Goal: Task Accomplishment & Management: Manage account settings

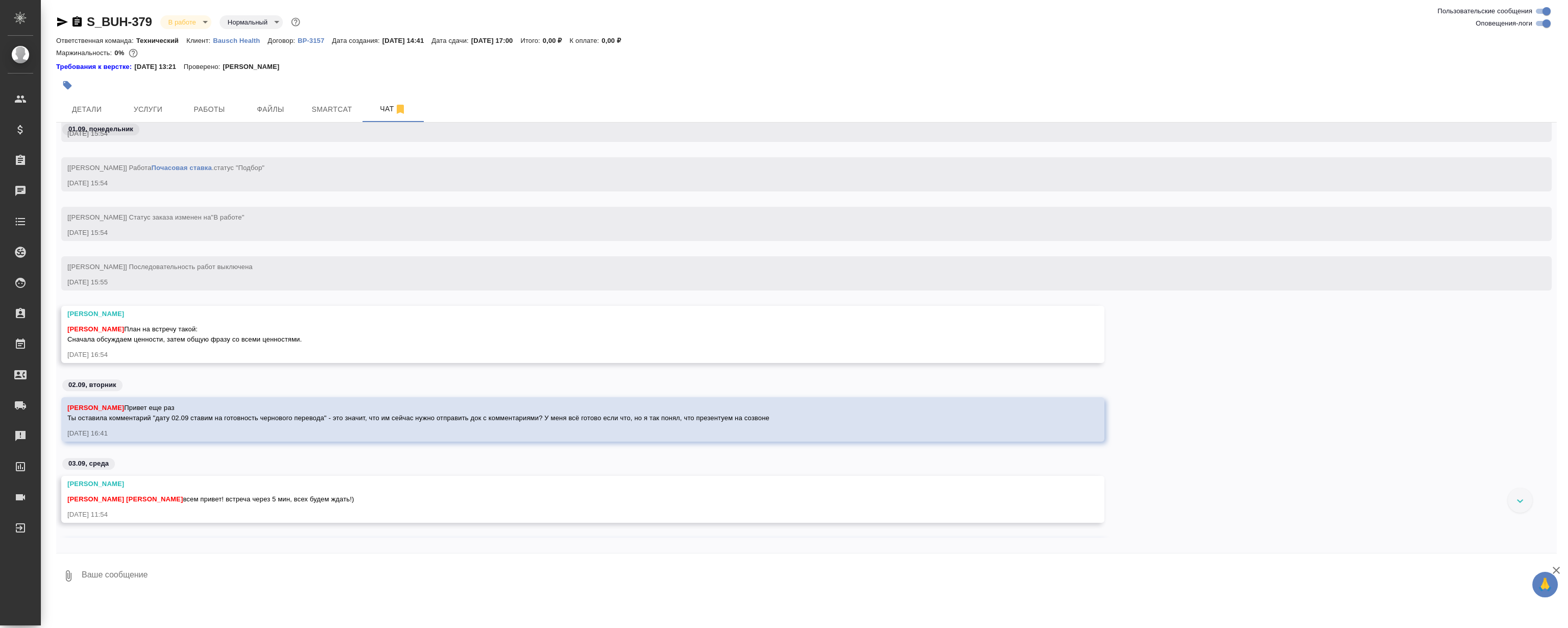
scroll to position [2424, 0]
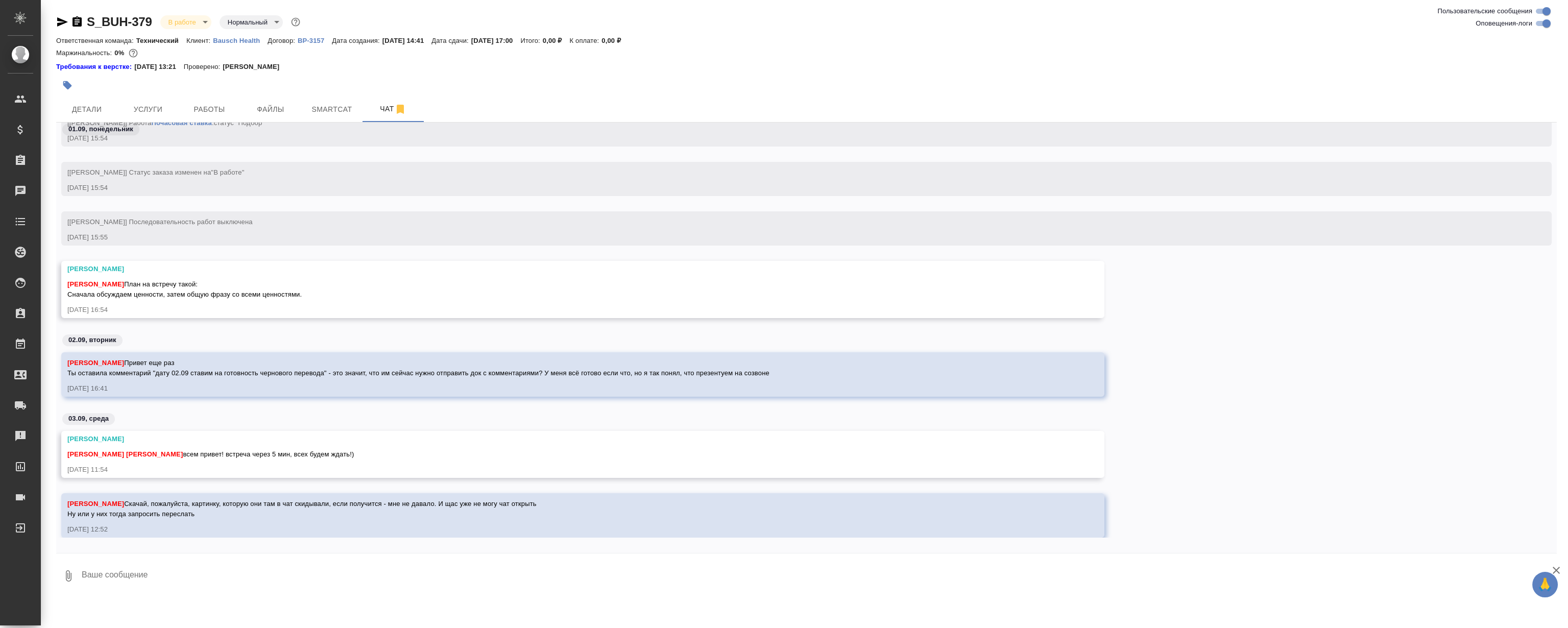
drag, startPoint x: 425, startPoint y: 248, endPoint x: 427, endPoint y: 267, distance: 19.1
drag, startPoint x: 637, startPoint y: 183, endPoint x: 628, endPoint y: 179, distance: 9.8
click at [635, 182] on div "[Муталимов Марк] Статус заказа изменен на "В работе" 01.09.25, 15:54" at bounding box center [806, 179] width 1491 height 34
click at [188, 506] on span "Никифорова Валерия Скачай, пожалуйста, картинку, которую они там в чат скидывал…" at bounding box center [302, 509] width 469 height 18
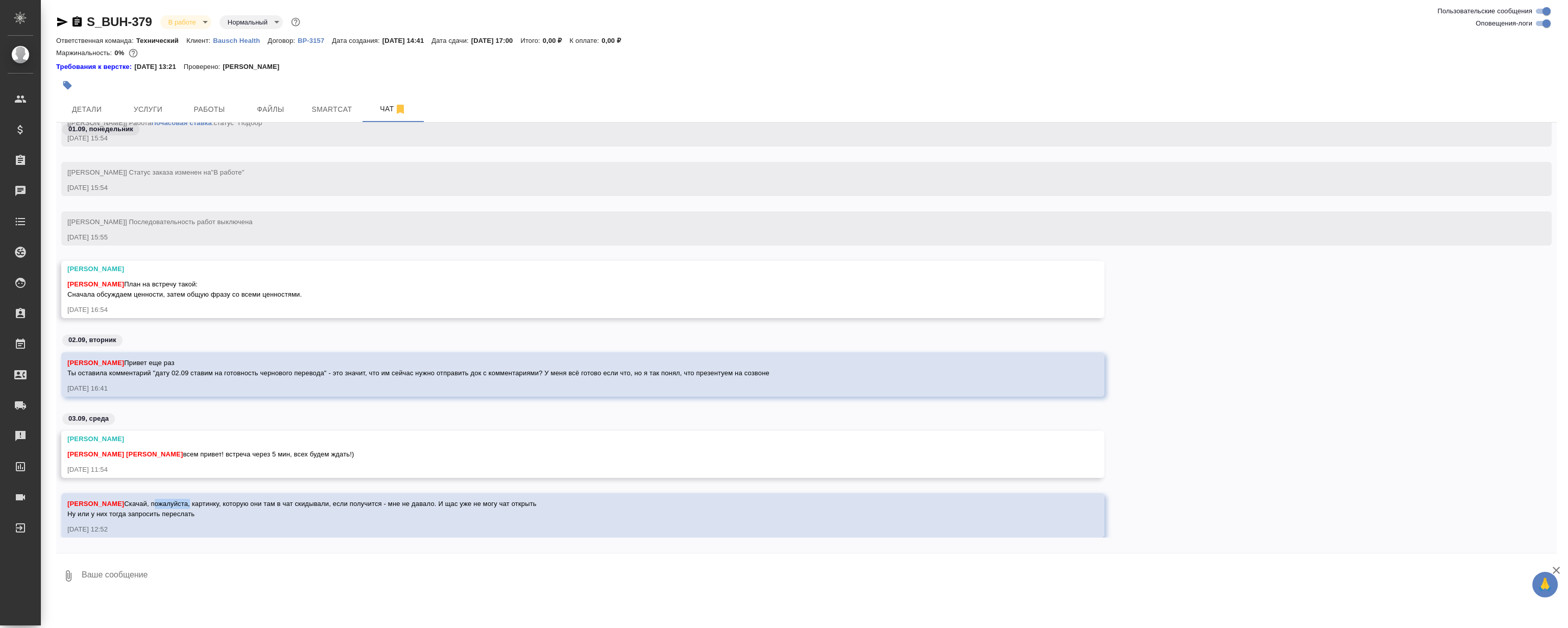
click at [188, 506] on span "Никифорова Валерия Скачай, пожалуйста, картинку, которую они там в чат скидывал…" at bounding box center [302, 509] width 469 height 18
drag, startPoint x: 188, startPoint y: 506, endPoint x: 176, endPoint y: 511, distance: 13.0
click at [188, 506] on span "Никифорова Валерия Скачай, пожалуйста, картинку, которую они там в чат скидывал…" at bounding box center [302, 509] width 469 height 18
click at [169, 512] on span "Никифорова Валерия Скачай, пожалуйста, картинку, которую они там в чат скидывал…" at bounding box center [302, 509] width 469 height 18
drag, startPoint x: 195, startPoint y: 519, endPoint x: 68, endPoint y: 501, distance: 128.3
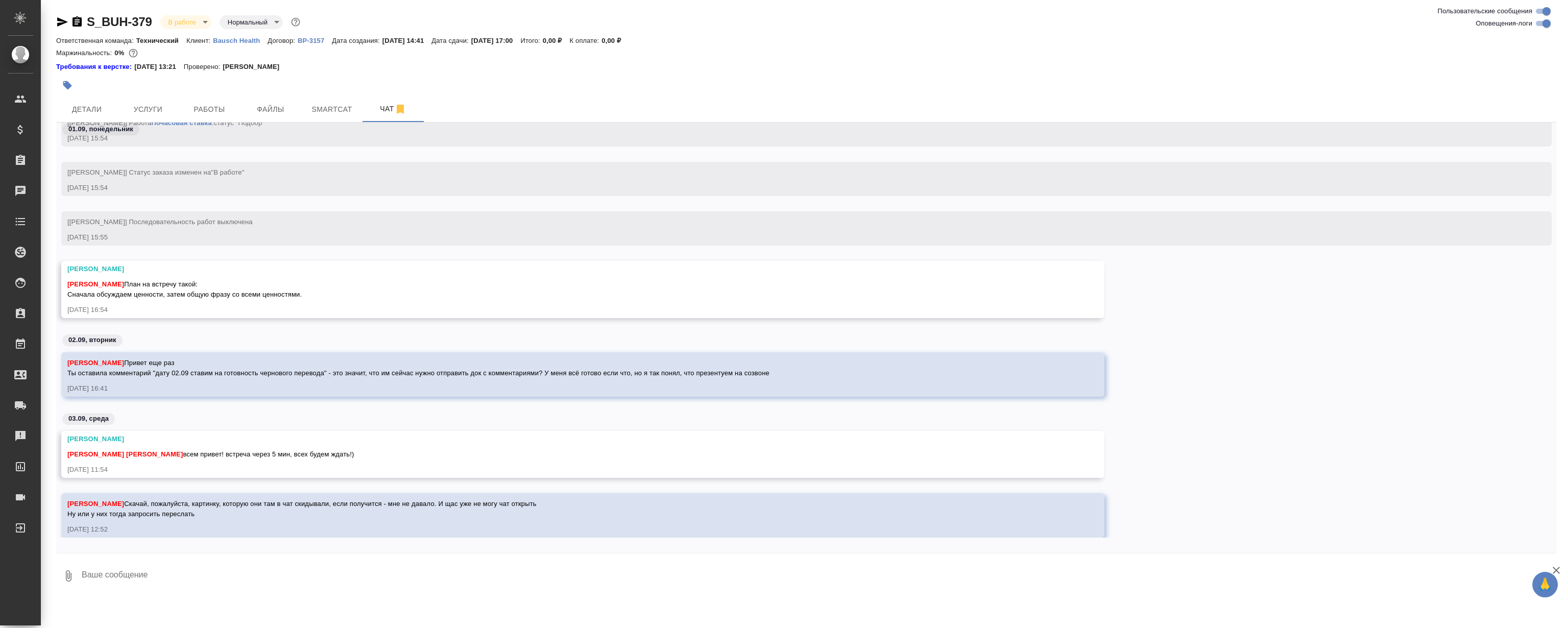
click at [68, 501] on div "Никифорова Валерия Скачай, пожалуйста, картинку, которую они там в чат скидывал…" at bounding box center [568, 508] width 1001 height 23
click at [81, 504] on span "[PERSON_NAME]" at bounding box center [96, 504] width 57 height 8
drag, startPoint x: 71, startPoint y: 505, endPoint x: 233, endPoint y: 514, distance: 162.2
click at [233, 514] on div "Никифорова Валерия Скачай, пожалуйста, картинку, которую они там в чат скидывал…" at bounding box center [568, 508] width 1001 height 23
click at [164, 509] on div "Никифорова Валерия Скачай, пожалуйста, картинку, которую они там в чат скидывал…" at bounding box center [568, 508] width 1001 height 23
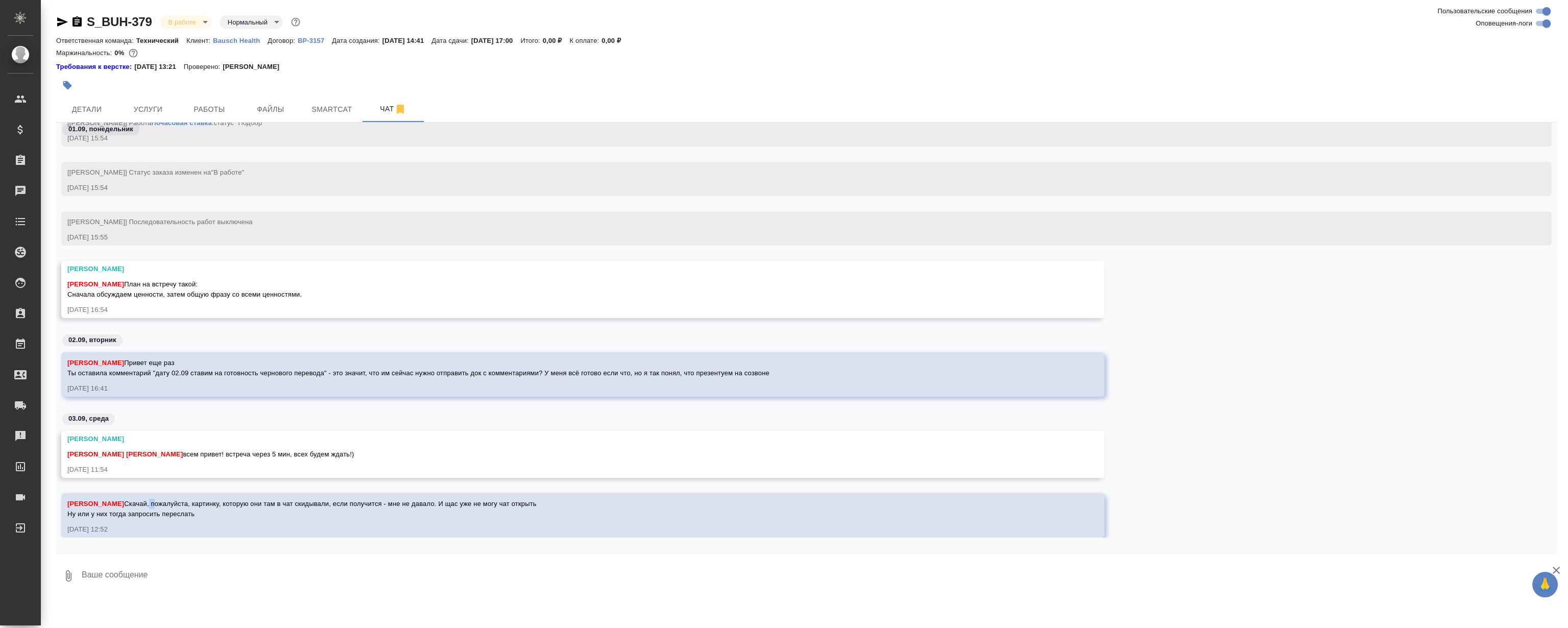
click at [164, 509] on div "Никифорова Валерия Скачай, пожалуйста, картинку, которую они там в чат скидывал…" at bounding box center [568, 508] width 1001 height 23
click at [149, 521] on div "Никифорова Валерия Скачай, пожалуйста, картинку, которую они там в чат скидывал…" at bounding box center [568, 516] width 1001 height 38
click at [148, 518] on span "Никифорова Валерия Скачай, пожалуйста, картинку, которую они там в чат скидывал…" at bounding box center [302, 509] width 469 height 18
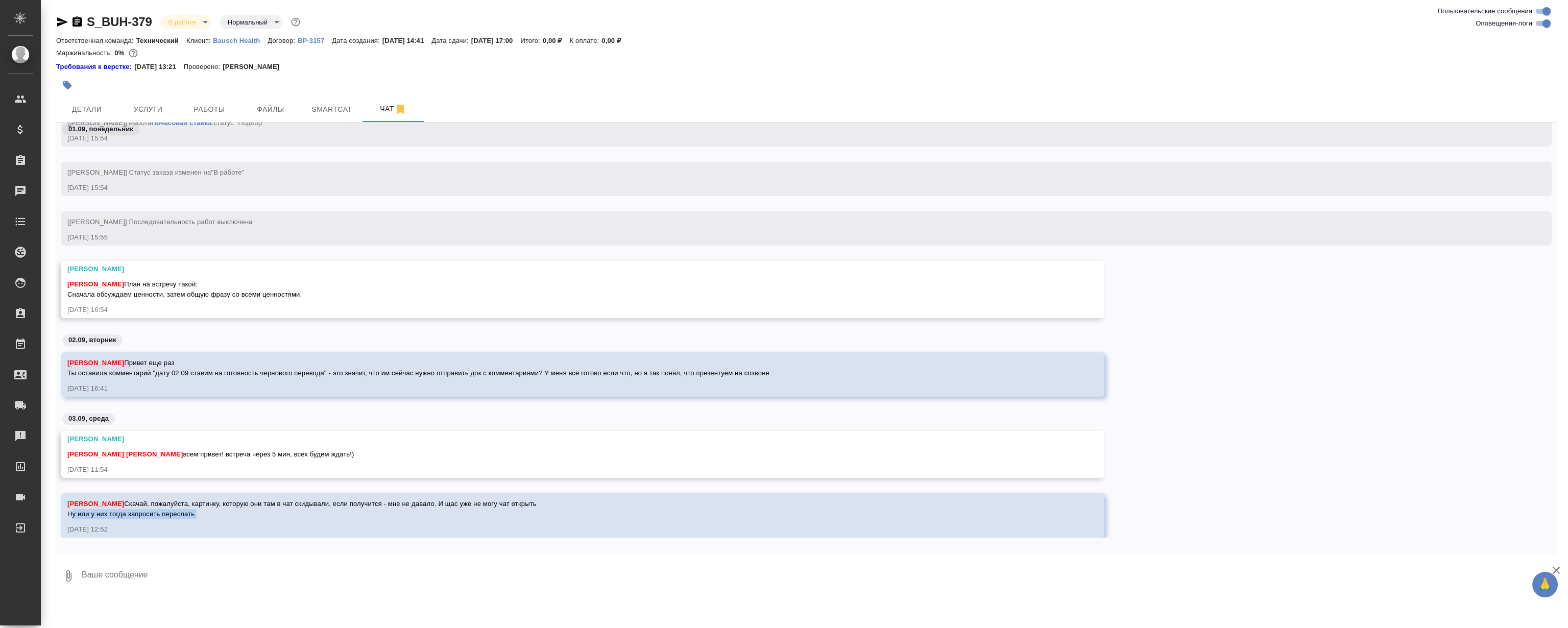
click at [148, 518] on span "Никифорова Валерия Скачай, пожалуйста, картинку, которую они там в чат скидывал…" at bounding box center [302, 509] width 469 height 18
click at [157, 514] on span "Никифорова Валерия Скачай, пожалуйста, картинку, которую они там в чат скидывал…" at bounding box center [302, 509] width 469 height 18
click at [425, 566] on textarea at bounding box center [818, 576] width 1476 height 35
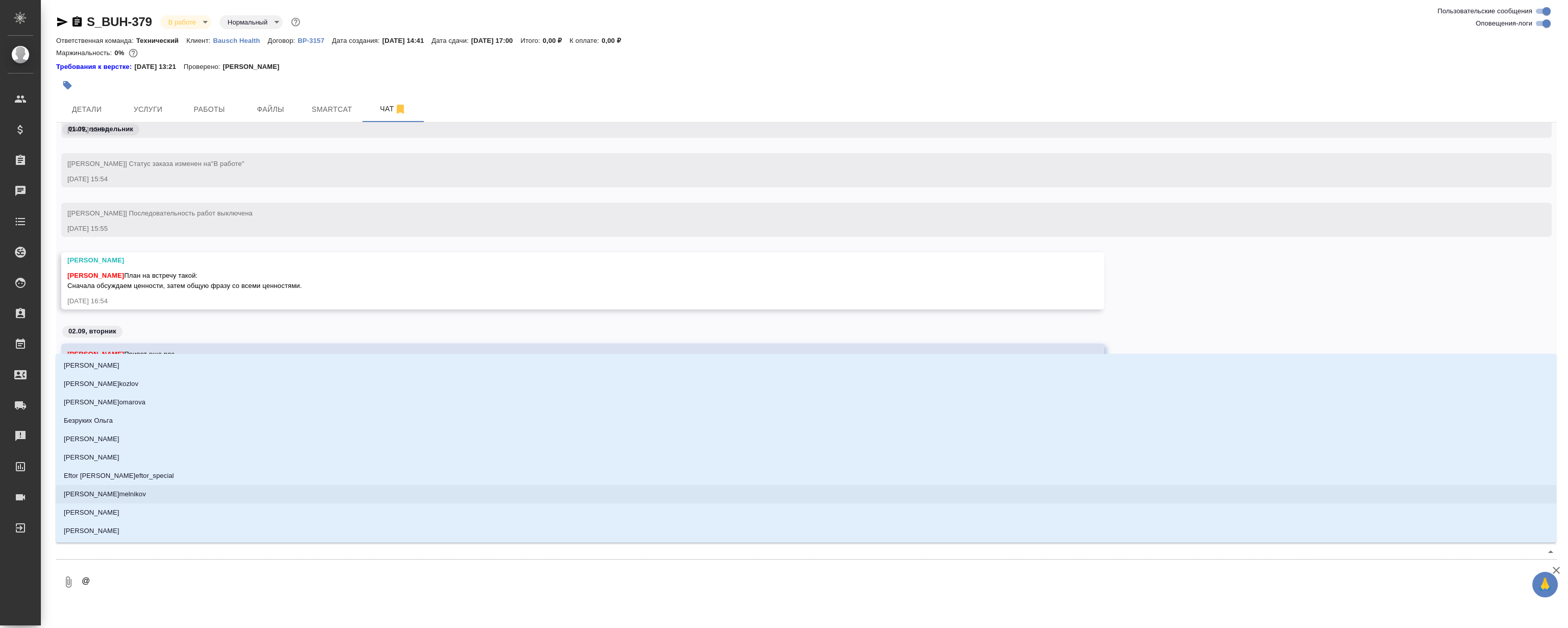
type textarea "@Н"
type input "Н"
type textarea "@Ни"
type input "Ни"
type textarea "@Ник"
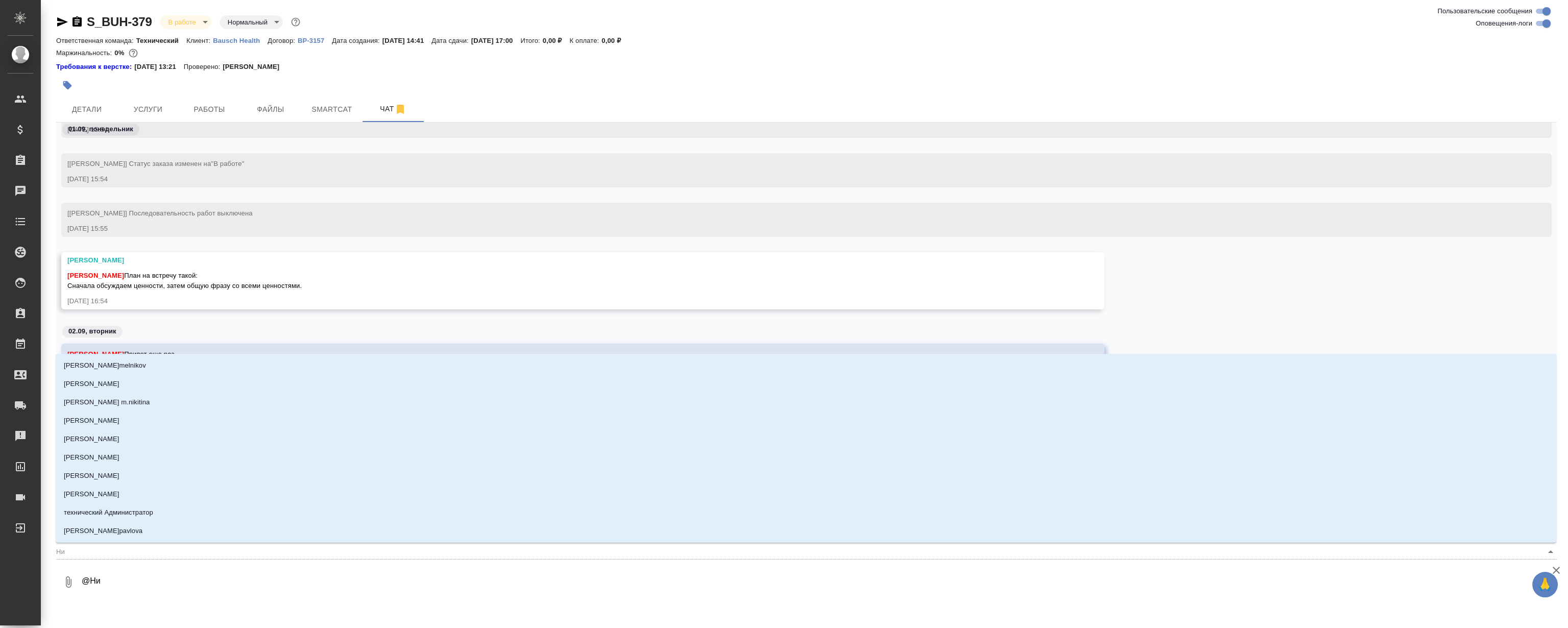
type input "Ник"
type textarea "@Ники"
type input "Ники"
type textarea "@Никиф"
type input "Никиф"
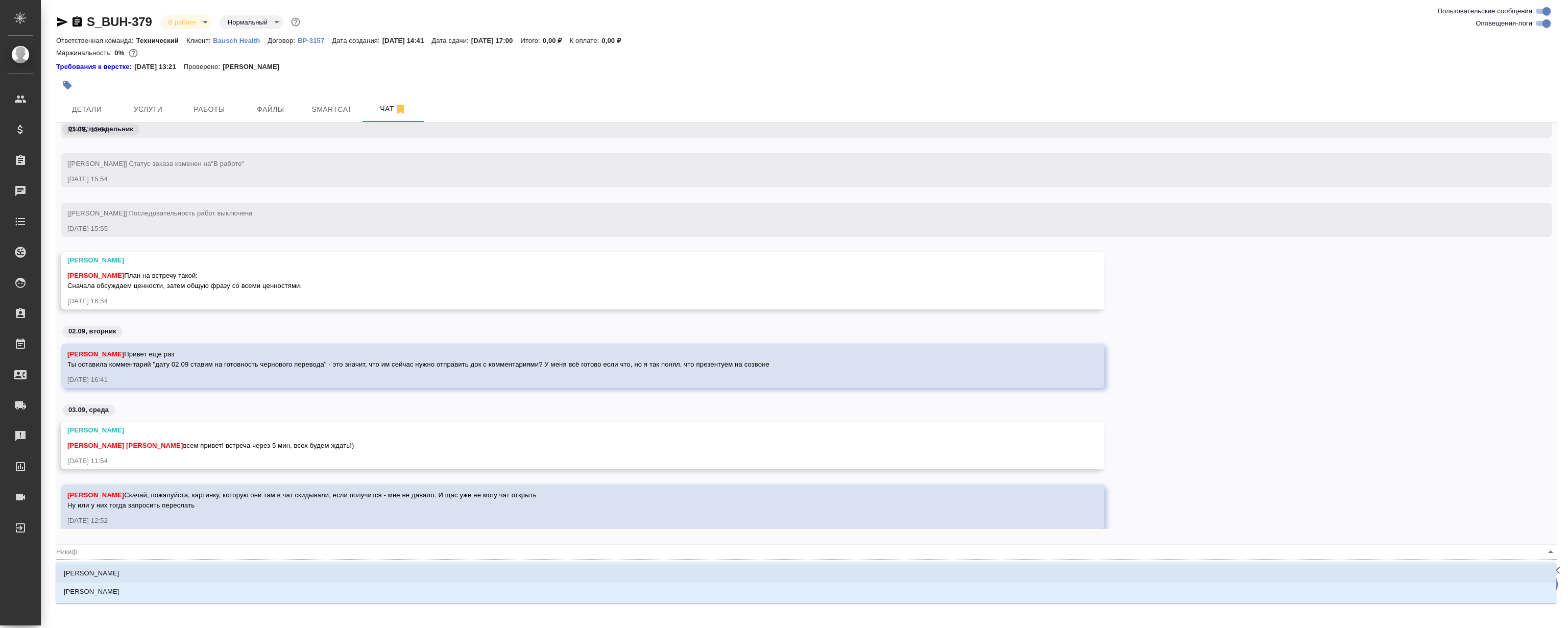
drag, startPoint x: 129, startPoint y: 575, endPoint x: 133, endPoint y: 570, distance: 6.4
click at [119, 575] on p "[PERSON_NAME]" at bounding box center [92, 573] width 55 height 10
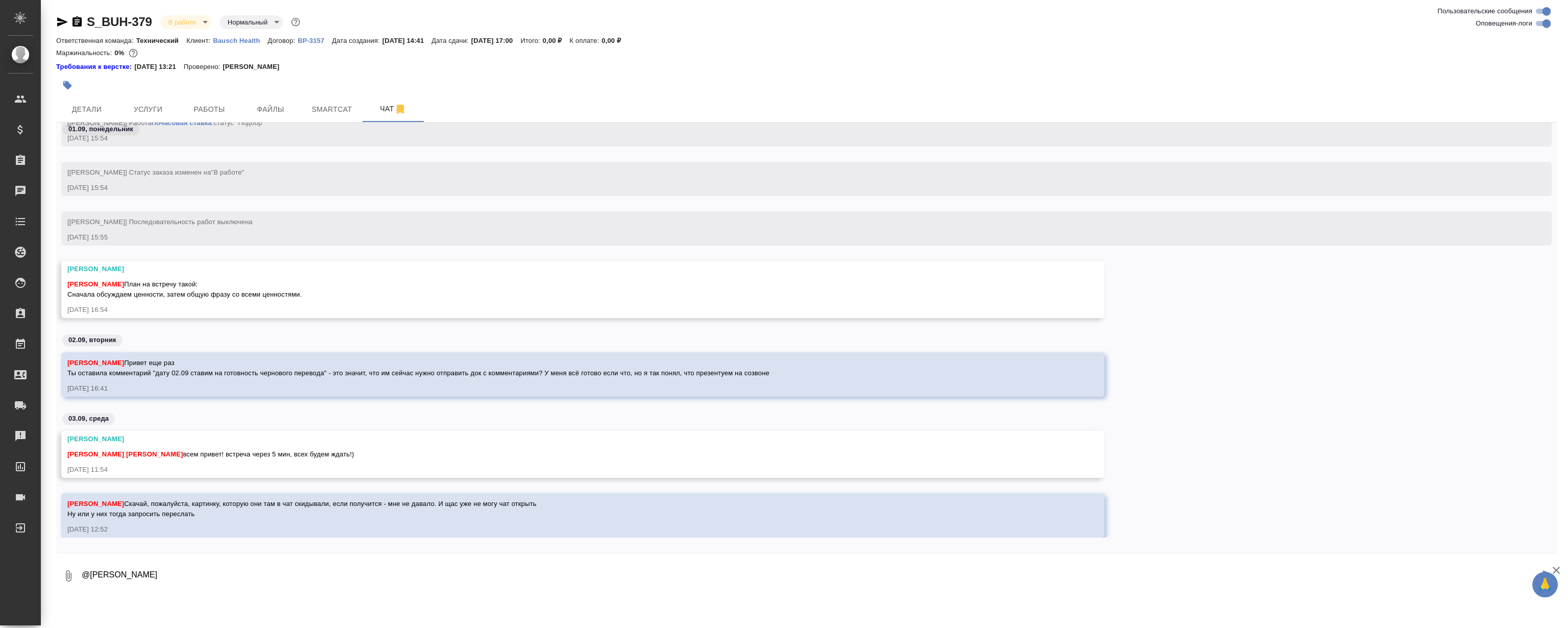
type textarea "@Никифорова Валерия"
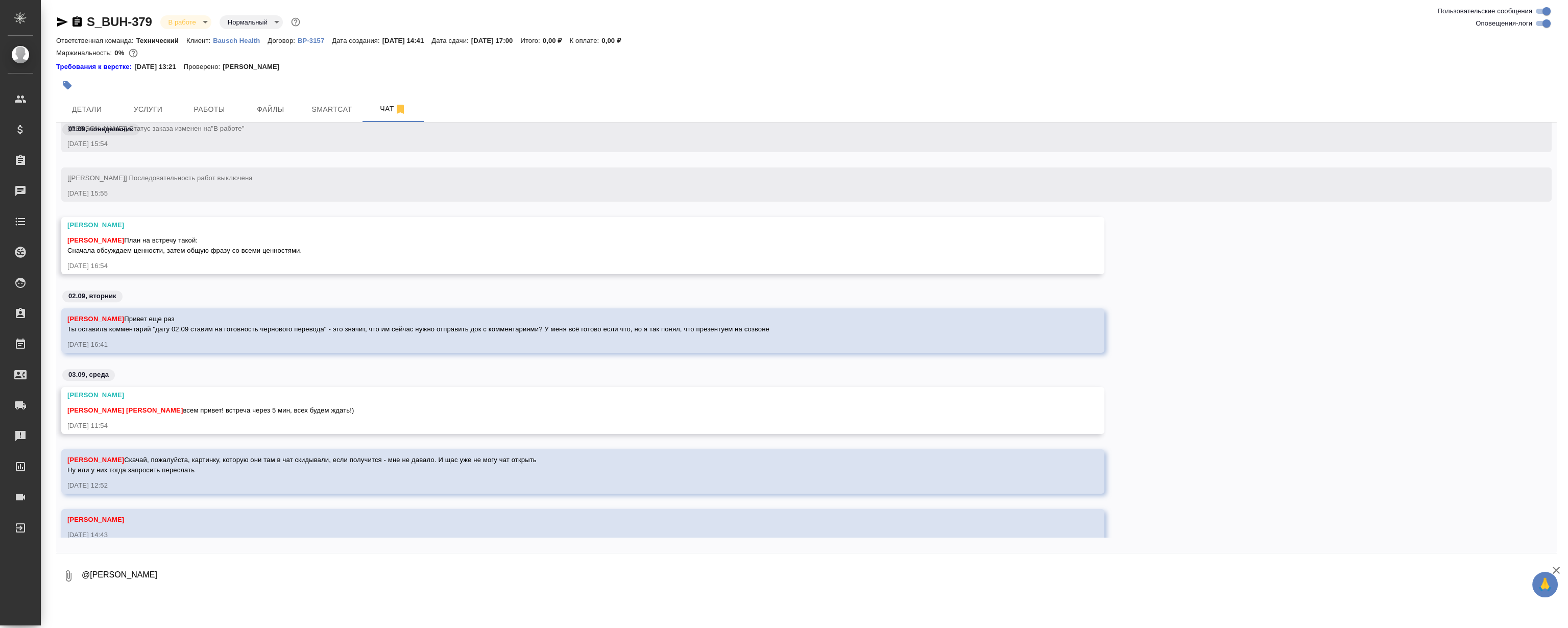
scroll to position [2457, 0]
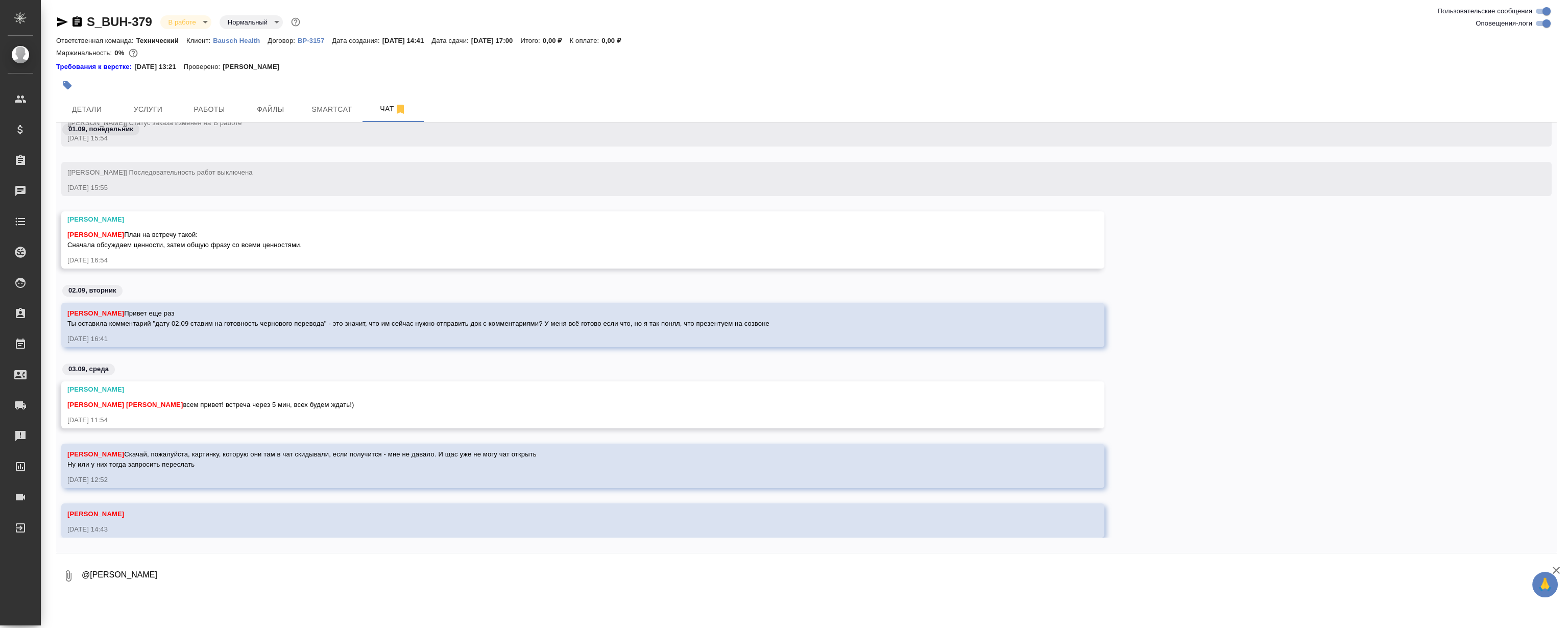
click at [677, 215] on div "[PERSON_NAME]" at bounding box center [568, 220] width 1001 height 10
click at [438, 183] on div "[DATE] 15:55" at bounding box center [792, 188] width 1449 height 10
click at [655, 183] on div "[DATE] 15:55" at bounding box center [792, 188] width 1449 height 10
click at [526, 449] on div "Никифорова Валерия Скачай, пожалуйста, картинку, которую они там в чат скидывал…" at bounding box center [568, 458] width 1001 height 23
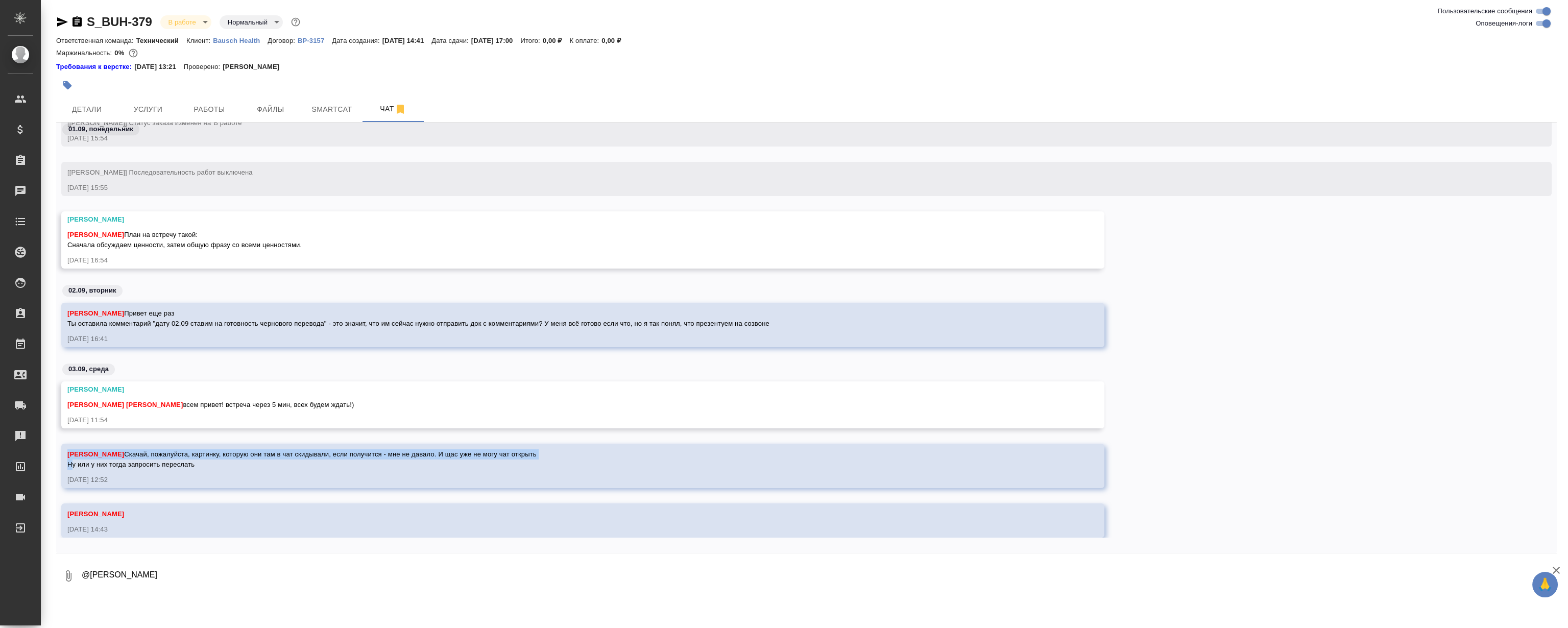
click at [526, 449] on div "Никифорова Валерия Скачай, пожалуйста, картинку, которую они там в чат скидывал…" at bounding box center [568, 458] width 1001 height 23
click at [479, 458] on span "Никифорова Валерия Скачай, пожалуйста, картинку, которую они там в чат скидывал…" at bounding box center [302, 459] width 469 height 18
click at [472, 456] on span "Никифорова Валерия Скачай, пожалуйста, картинку, которую они там в чат скидывал…" at bounding box center [302, 459] width 469 height 18
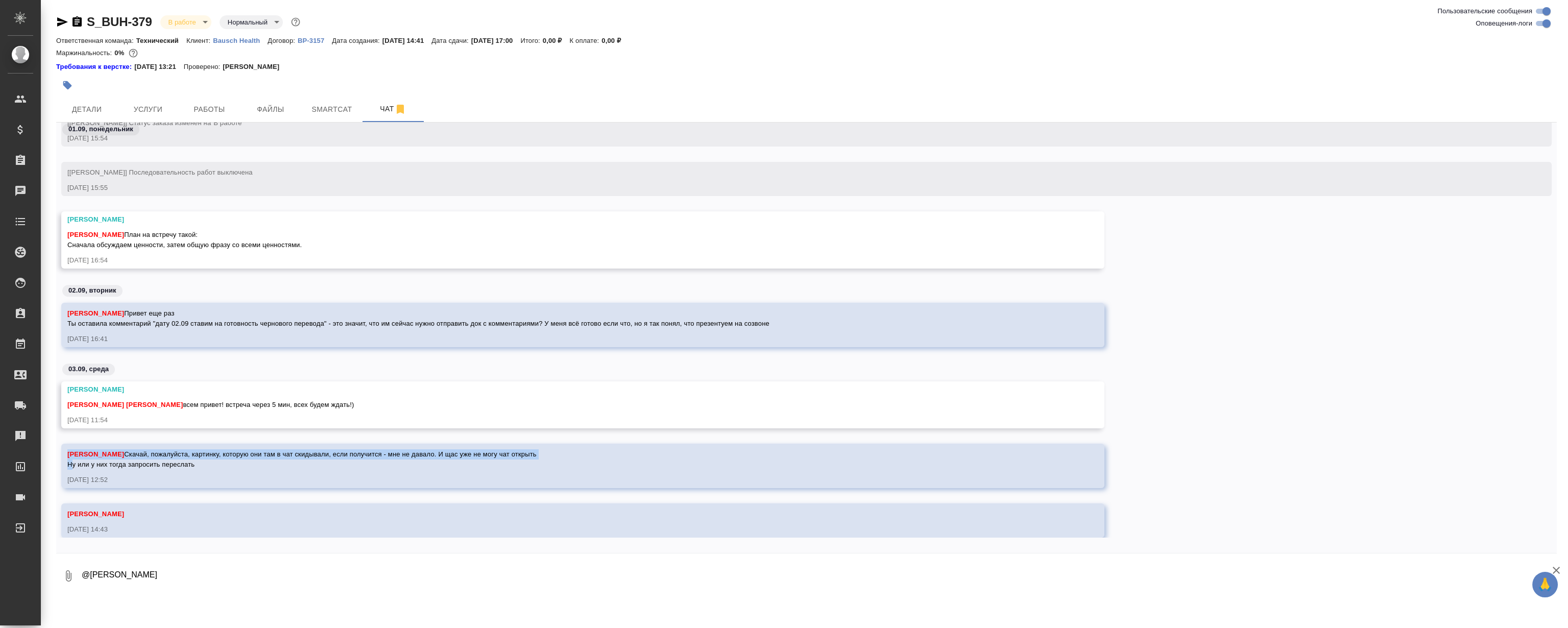
click at [472, 456] on span "Никифорова Валерия Скачай, пожалуйста, картинку, которую они там в чат скидывал…" at bounding box center [302, 459] width 469 height 18
click at [422, 452] on span "Никифорова Валерия Скачай, пожалуйста, картинку, которую они там в чат скидывал…" at bounding box center [302, 459] width 469 height 18
click at [367, 456] on span "Никифорова Валерия Скачай, пожалуйста, картинку, которую они там в чат скидывал…" at bounding box center [302, 459] width 469 height 18
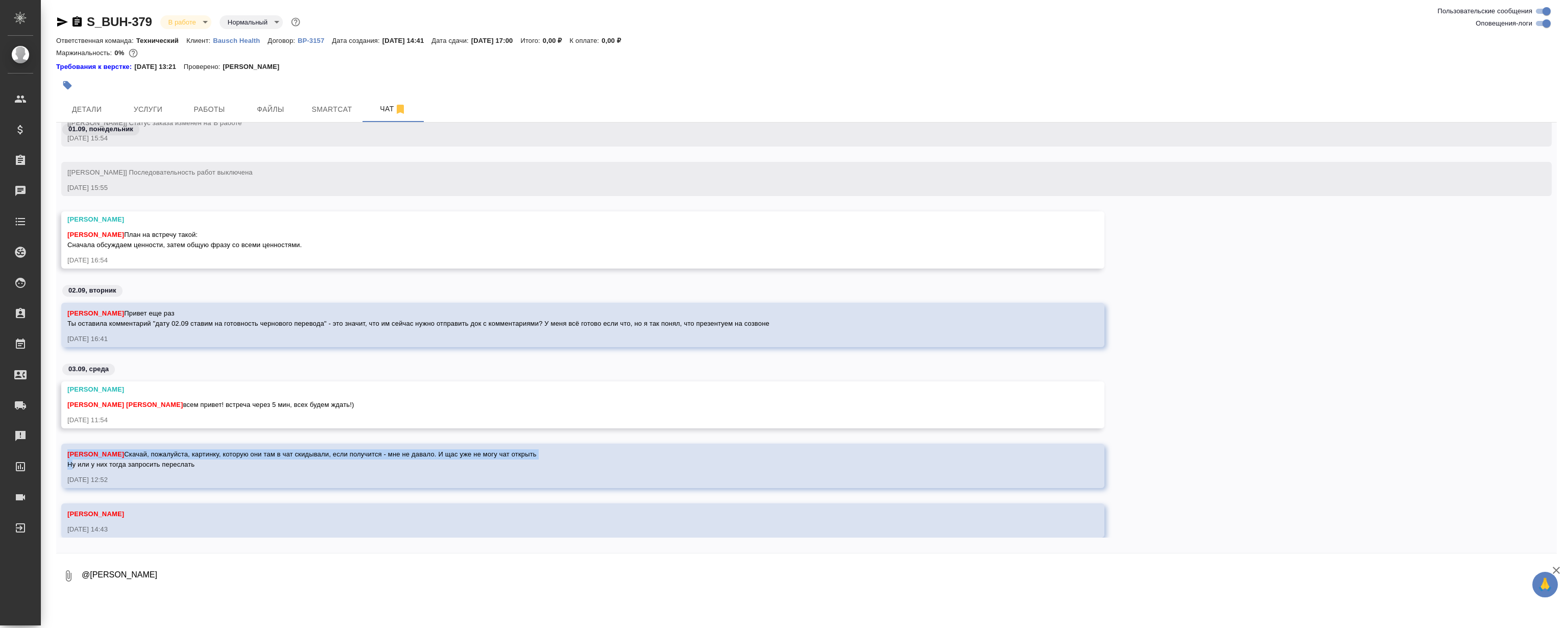
click at [356, 457] on span "Никифорова Валерия Скачай, пожалуйста, картинку, которую они там в чат скидывал…" at bounding box center [302, 459] width 469 height 18
click at [299, 459] on div "Никифорова Валерия Скачай, пожалуйста, картинку, которую они там в чат скидывал…" at bounding box center [568, 458] width 1001 height 23
click at [293, 452] on span "Никифорова Валерия Скачай, пожалуйста, картинку, которую они там в чат скидывал…" at bounding box center [302, 459] width 469 height 18
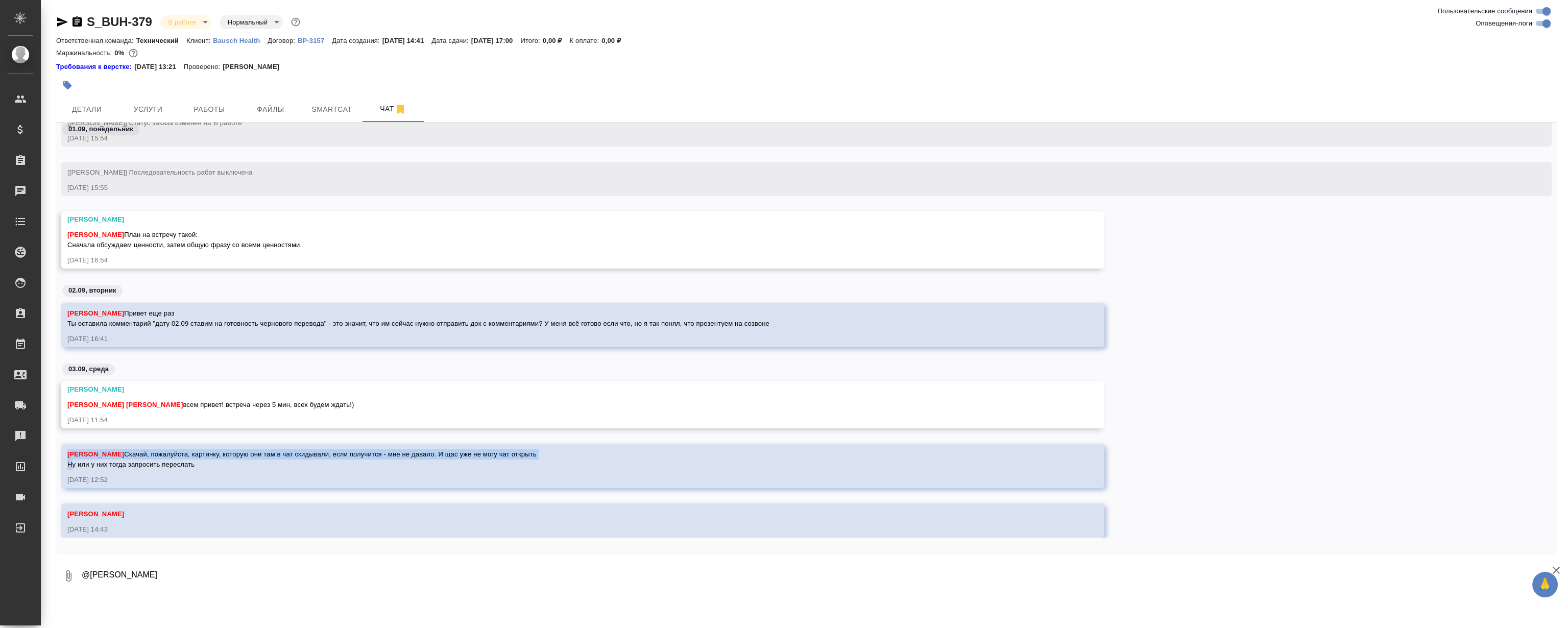
click at [293, 452] on span "Никифорова Валерия Скачай, пожалуйста, картинку, которую они там в чат скидывал…" at bounding box center [302, 459] width 469 height 18
click at [258, 457] on span "Никифорова Валерия Скачай, пожалуйста, картинку, которую они там в чат скидывал…" at bounding box center [302, 459] width 469 height 18
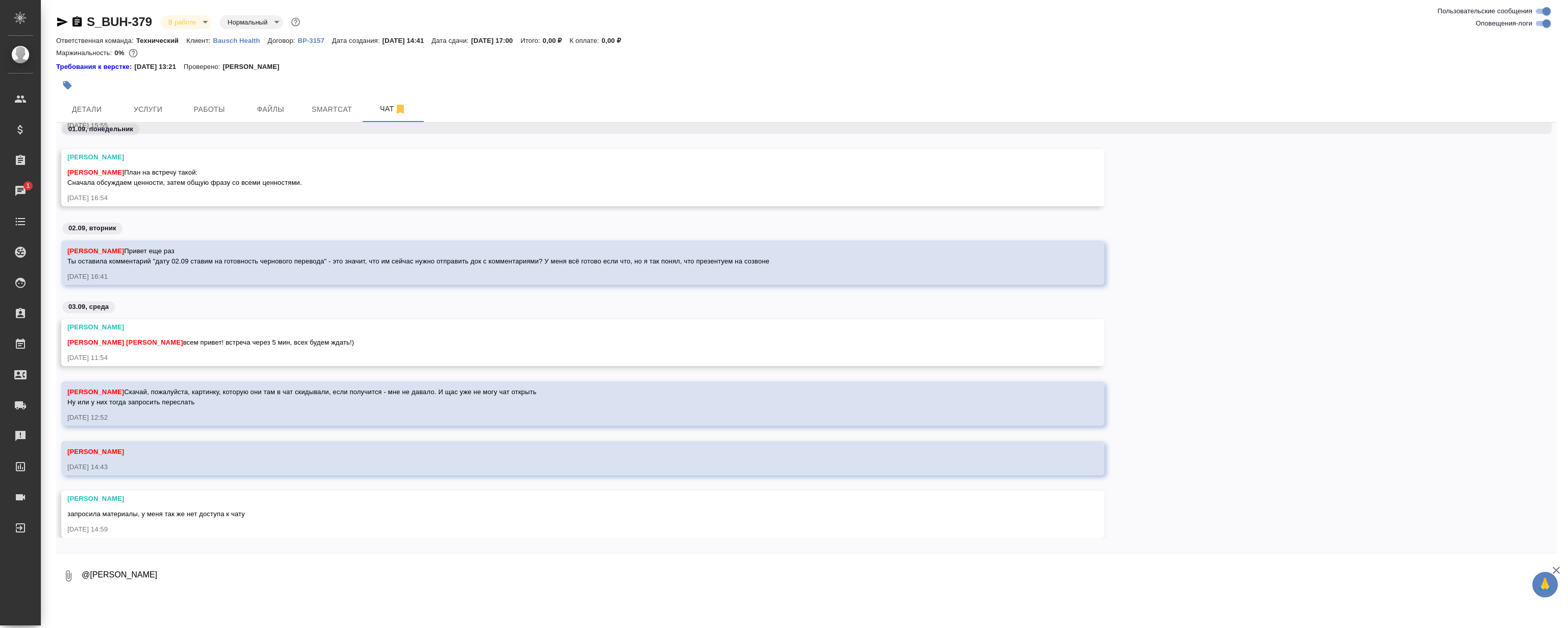
scroll to position [2505, 0]
click at [749, 351] on div "Никифорова Валерия Магеррамов Руслан Муталимов Марк всем привет! встреча через …" at bounding box center [568, 342] width 1001 height 41
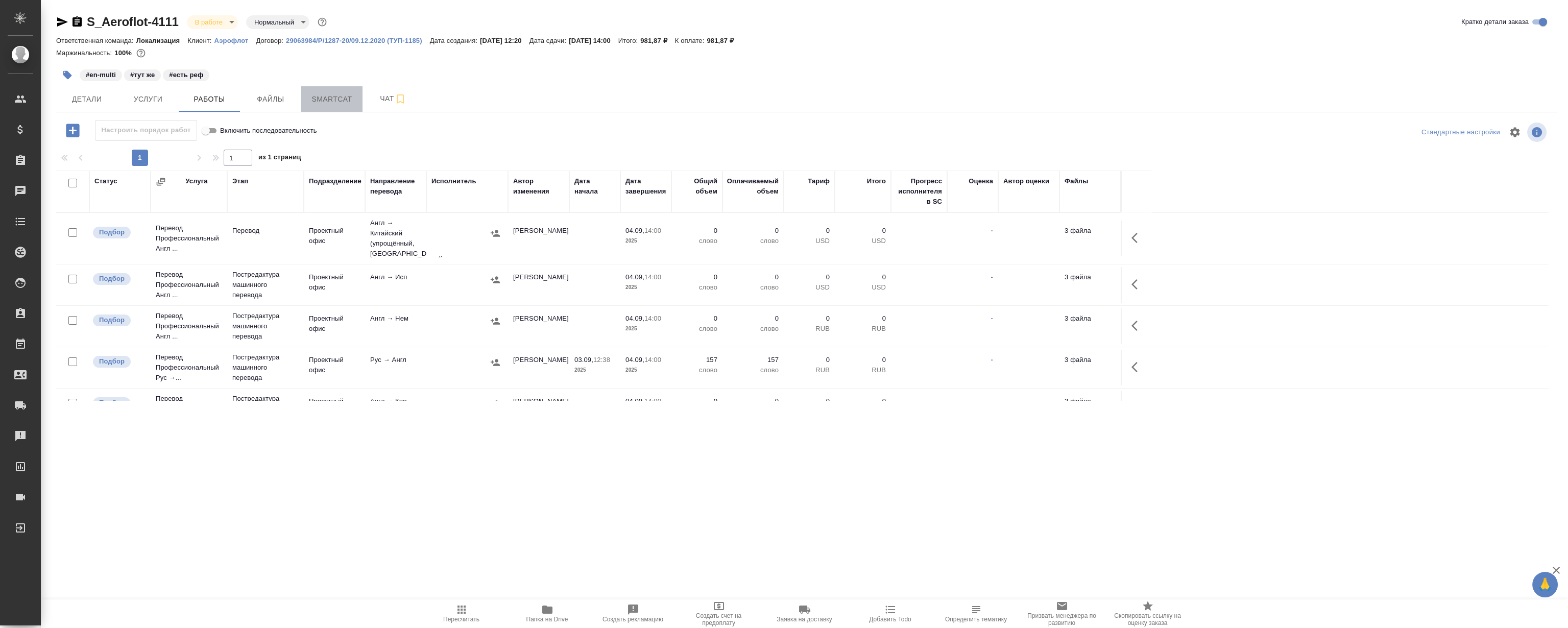
click at [321, 102] on span "Smartcat" at bounding box center [331, 100] width 49 height 13
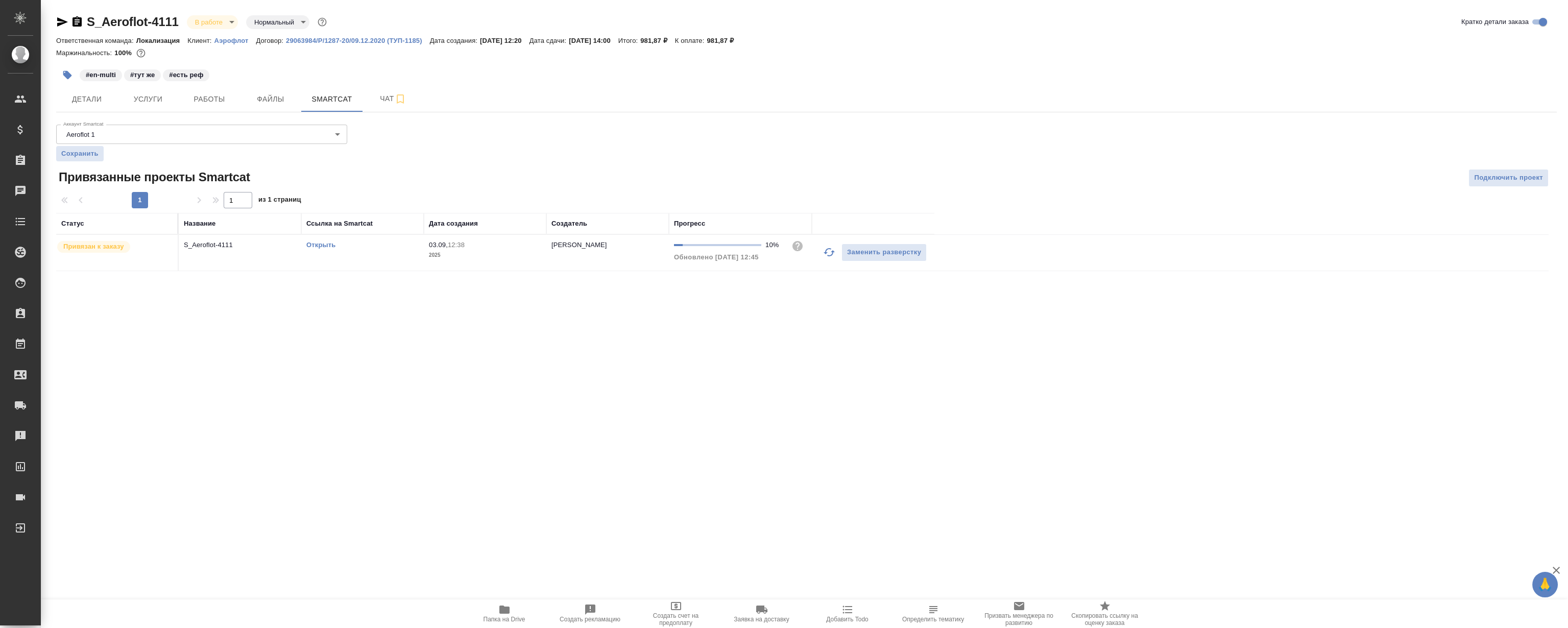
click at [324, 248] on link "Открыть" at bounding box center [321, 245] width 29 height 8
click at [207, 93] on span "Работы" at bounding box center [209, 100] width 49 height 13
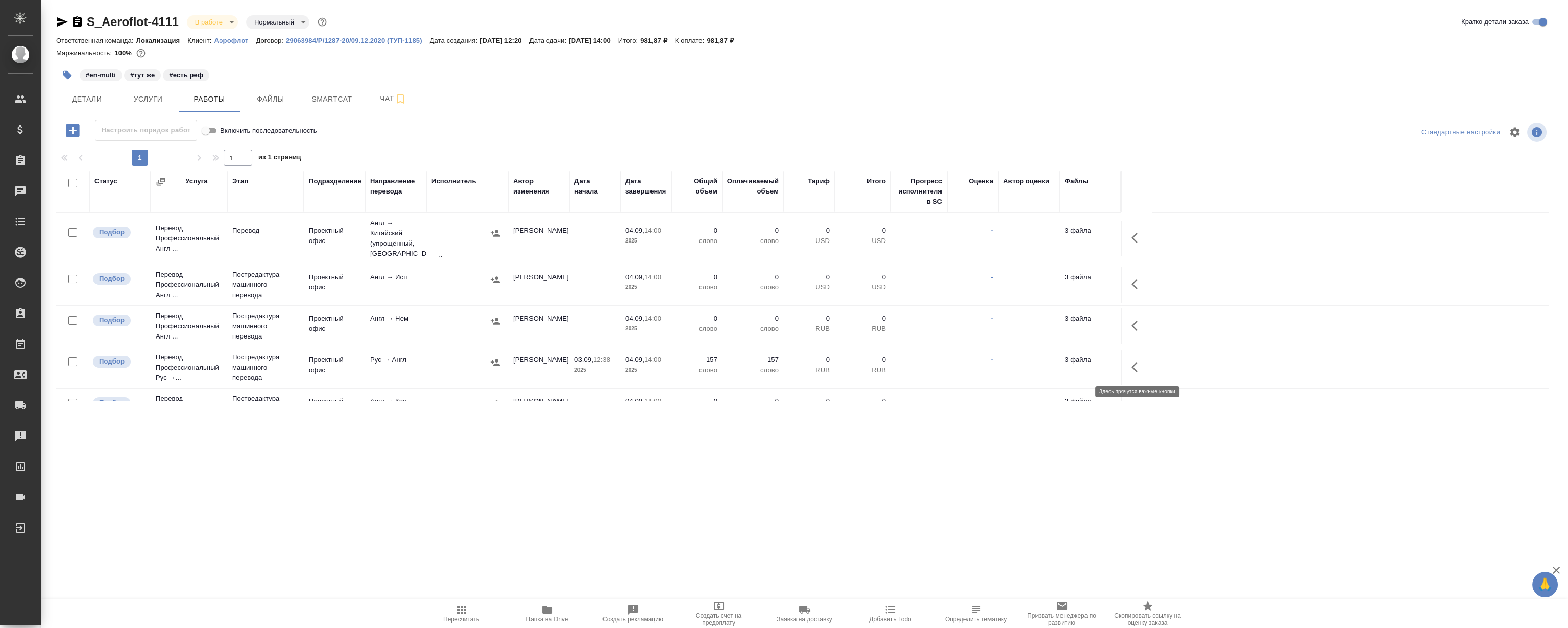
click at [1130, 363] on button "button" at bounding box center [1137, 367] width 24 height 24
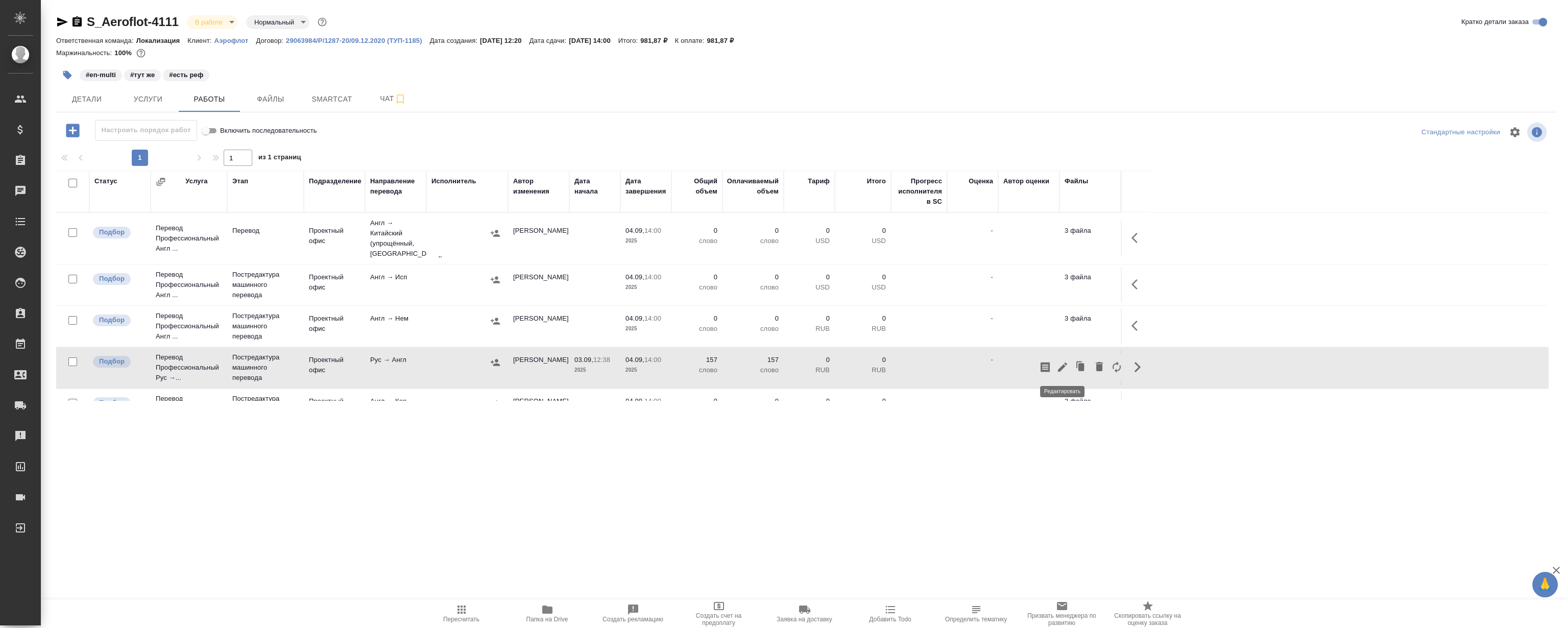
click at [1062, 364] on icon "button" at bounding box center [1062, 367] width 12 height 12
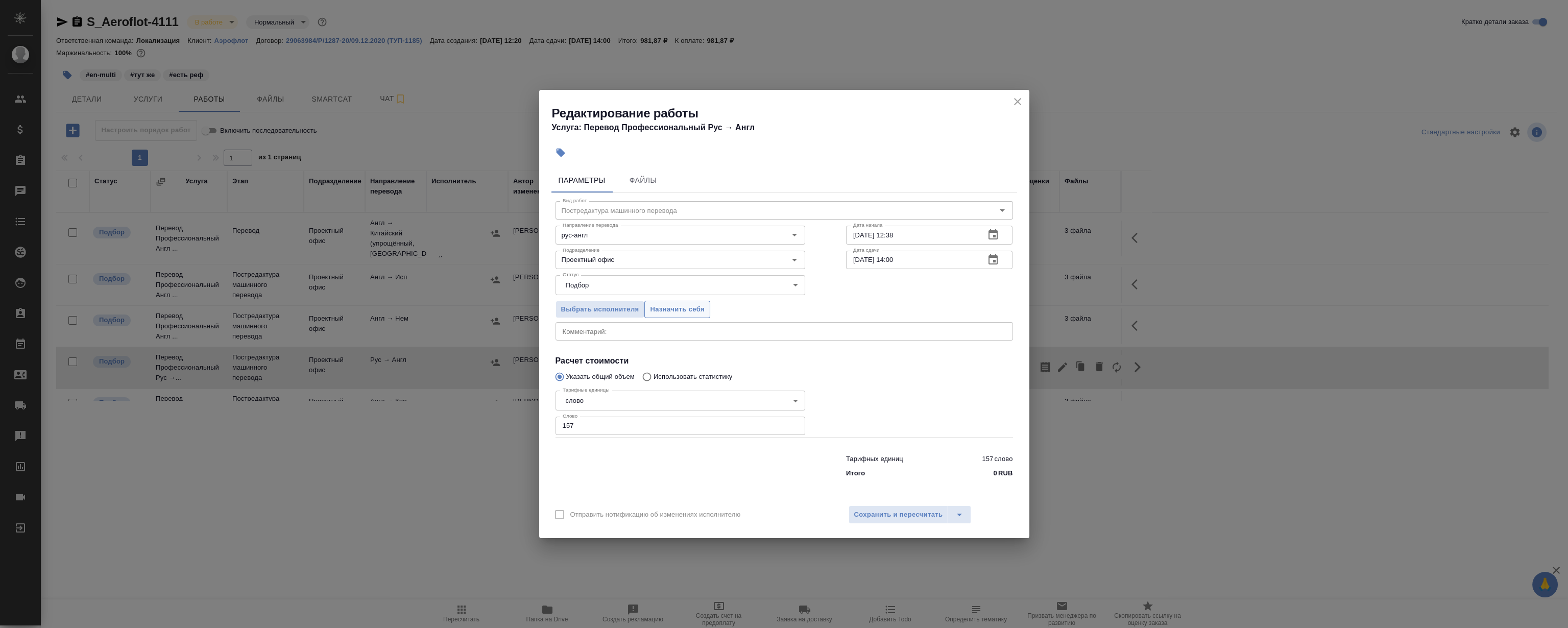
click at [686, 314] on span "Назначить себя" at bounding box center [677, 309] width 54 height 12
click at [1016, 97] on icon "close" at bounding box center [1017, 101] width 12 height 12
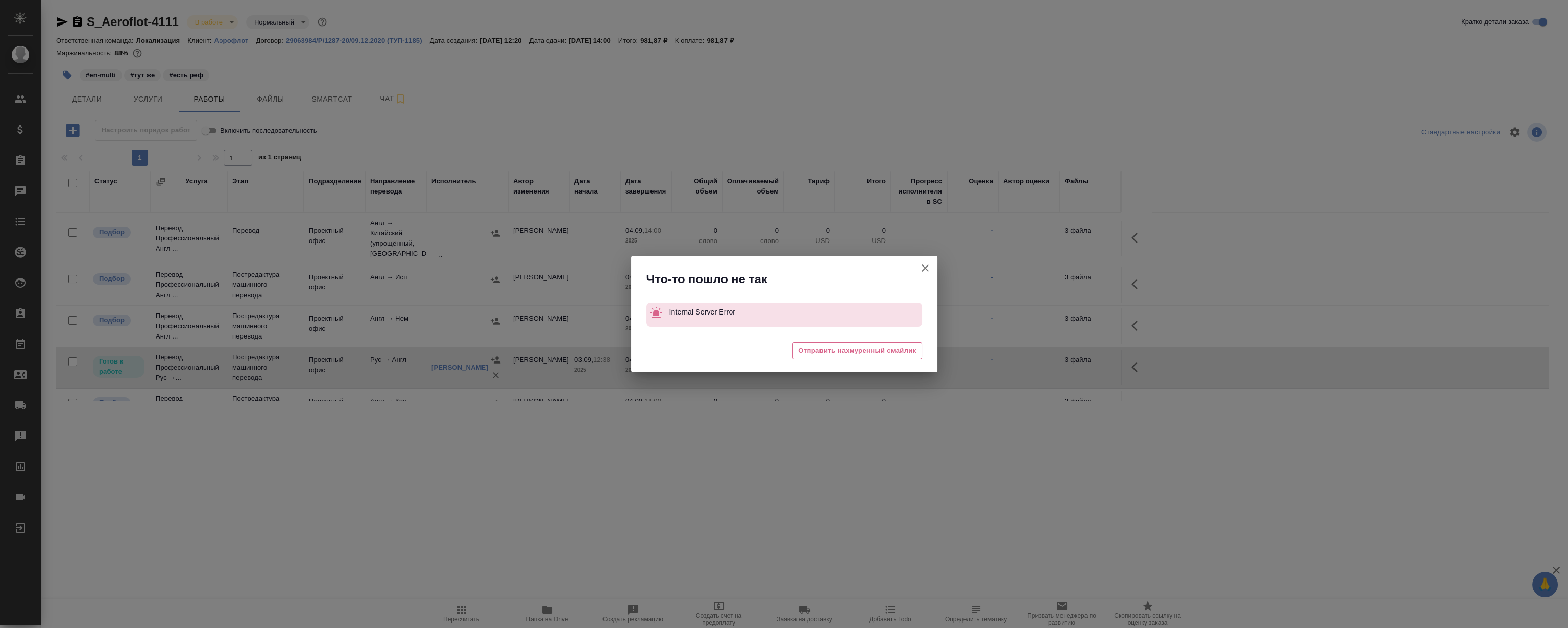
drag, startPoint x: 927, startPoint y: 274, endPoint x: 934, endPoint y: 280, distance: 9.2
click at [927, 274] on icon "button" at bounding box center [925, 267] width 12 height 12
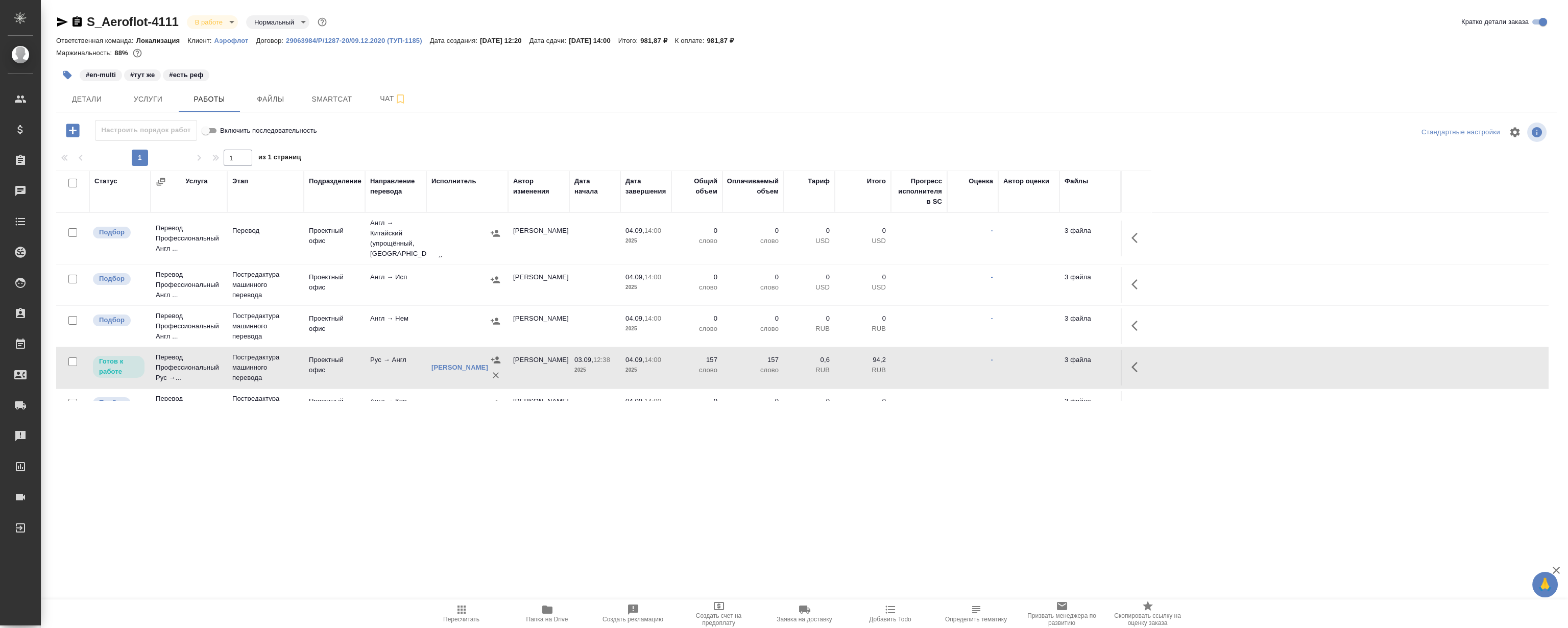
click at [1134, 367] on icon "button" at bounding box center [1137, 367] width 12 height 12
click at [1061, 367] on icon "button" at bounding box center [1062, 367] width 9 height 9
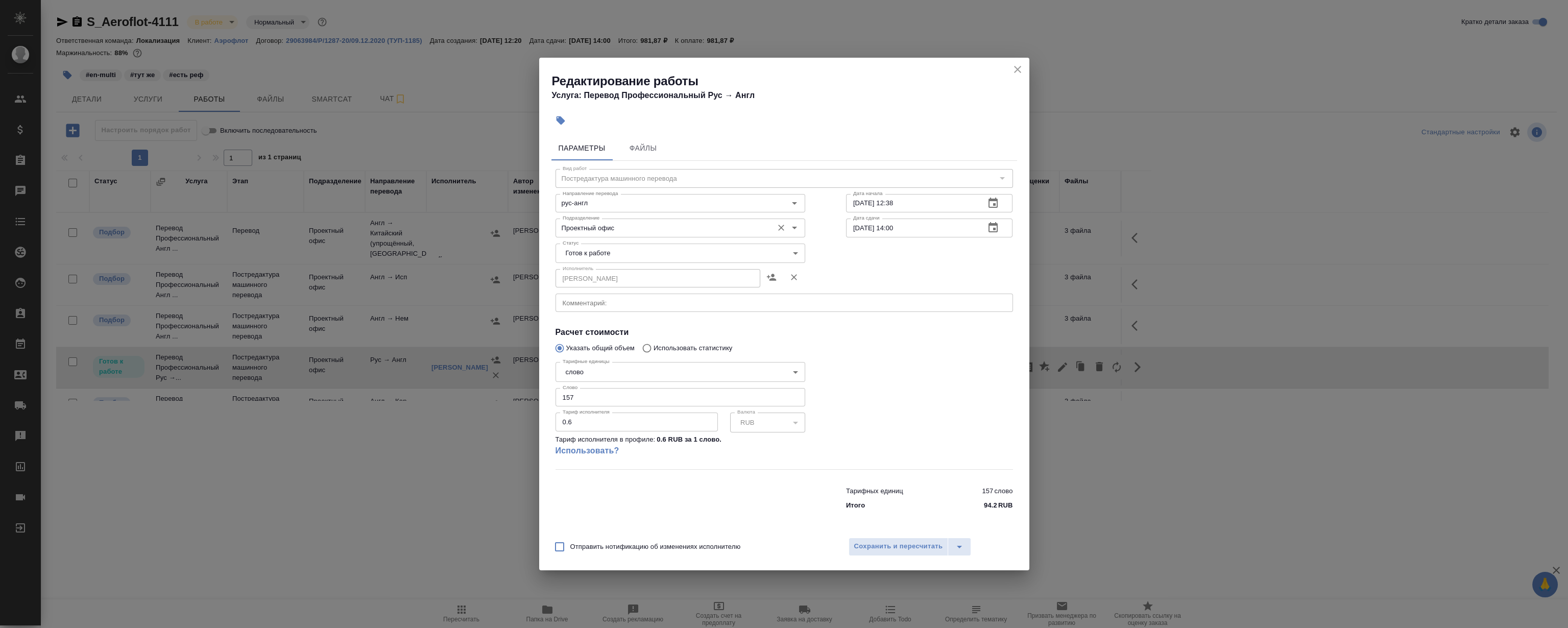
click at [608, 229] on input "Проектный офис" at bounding box center [663, 228] width 209 height 12
click at [589, 245] on li "LocQA" at bounding box center [680, 251] width 249 height 18
type input "LocQA"
click at [590, 253] on body "🙏 .cls-1 fill:#fff; AWATERA Magerramov Ruslan Клиенты Спецификации Заказы 0 Чат…" at bounding box center [784, 314] width 1568 height 628
click at [598, 309] on li "Сдан" at bounding box center [680, 305] width 249 height 17
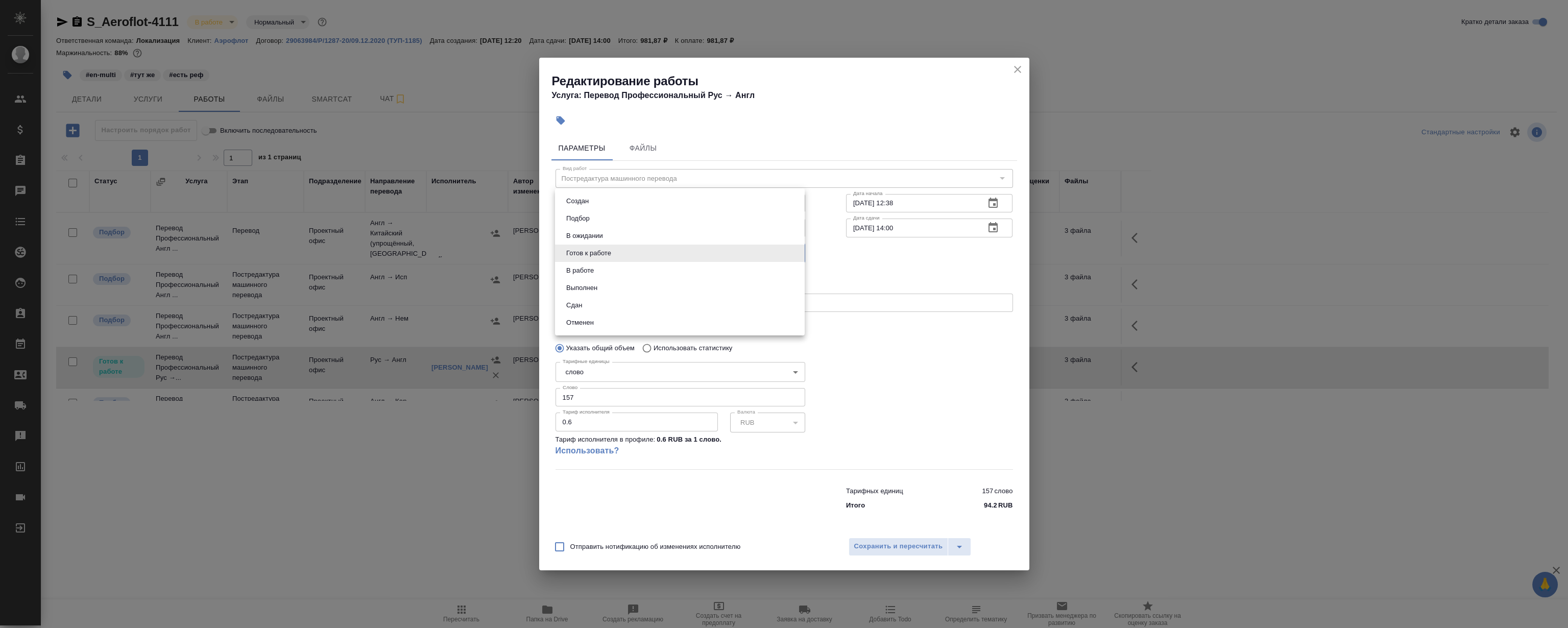
type input "closed"
click at [918, 541] on span "Сохранить и пересчитать" at bounding box center [898, 547] width 89 height 12
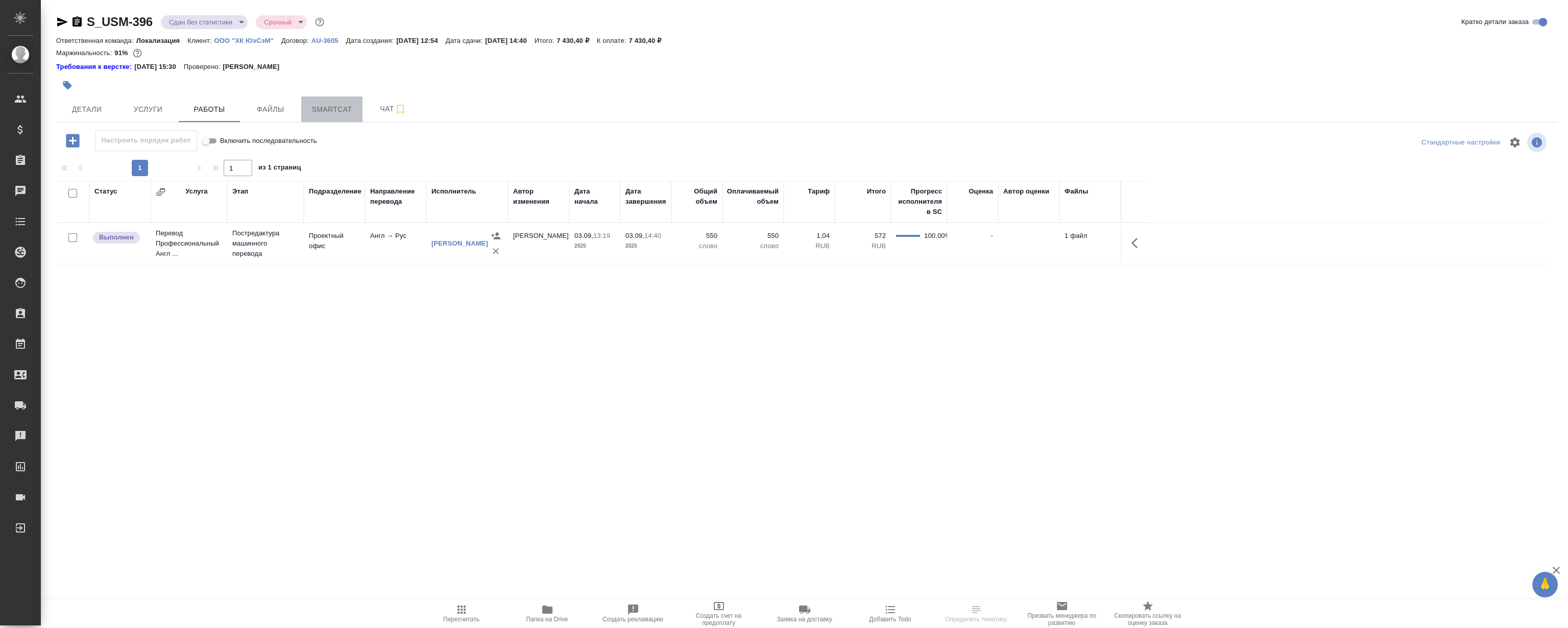
click at [333, 117] on button "Smartcat" at bounding box center [332, 110] width 61 height 26
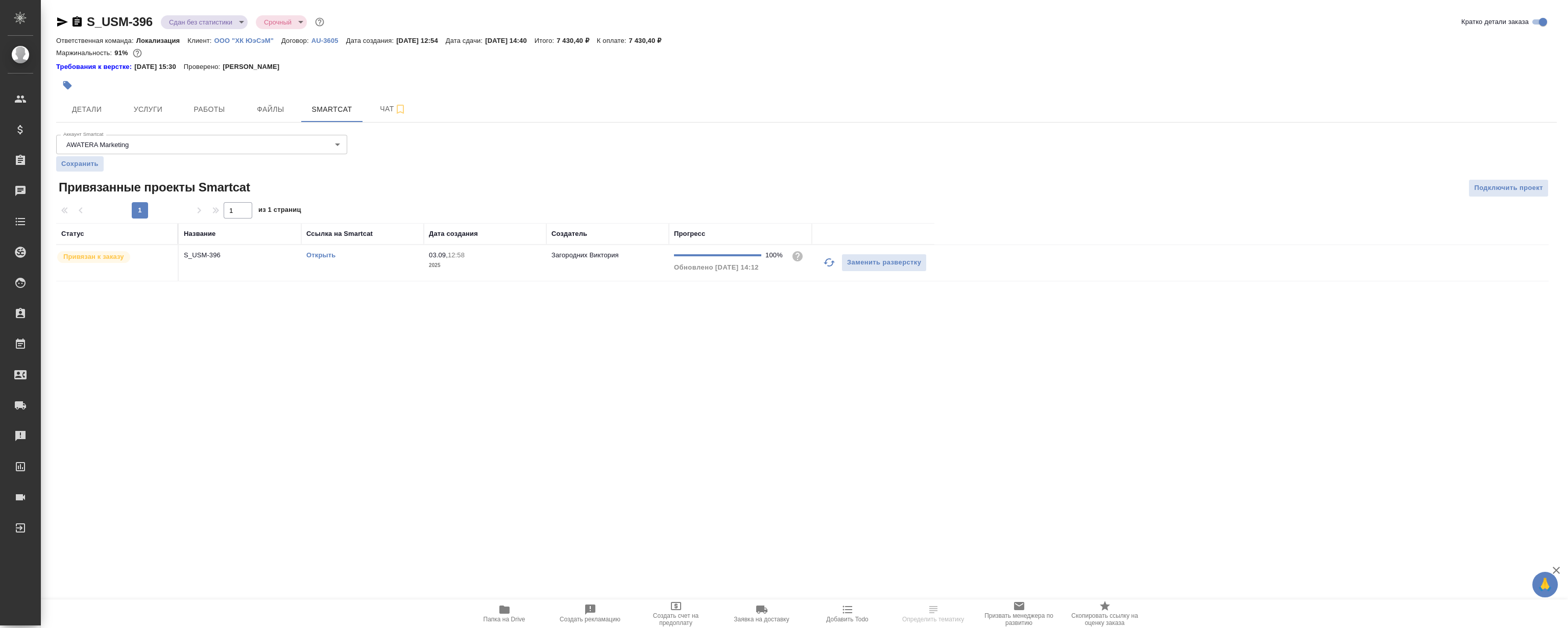
click at [317, 257] on link "Открыть" at bounding box center [321, 255] width 29 height 8
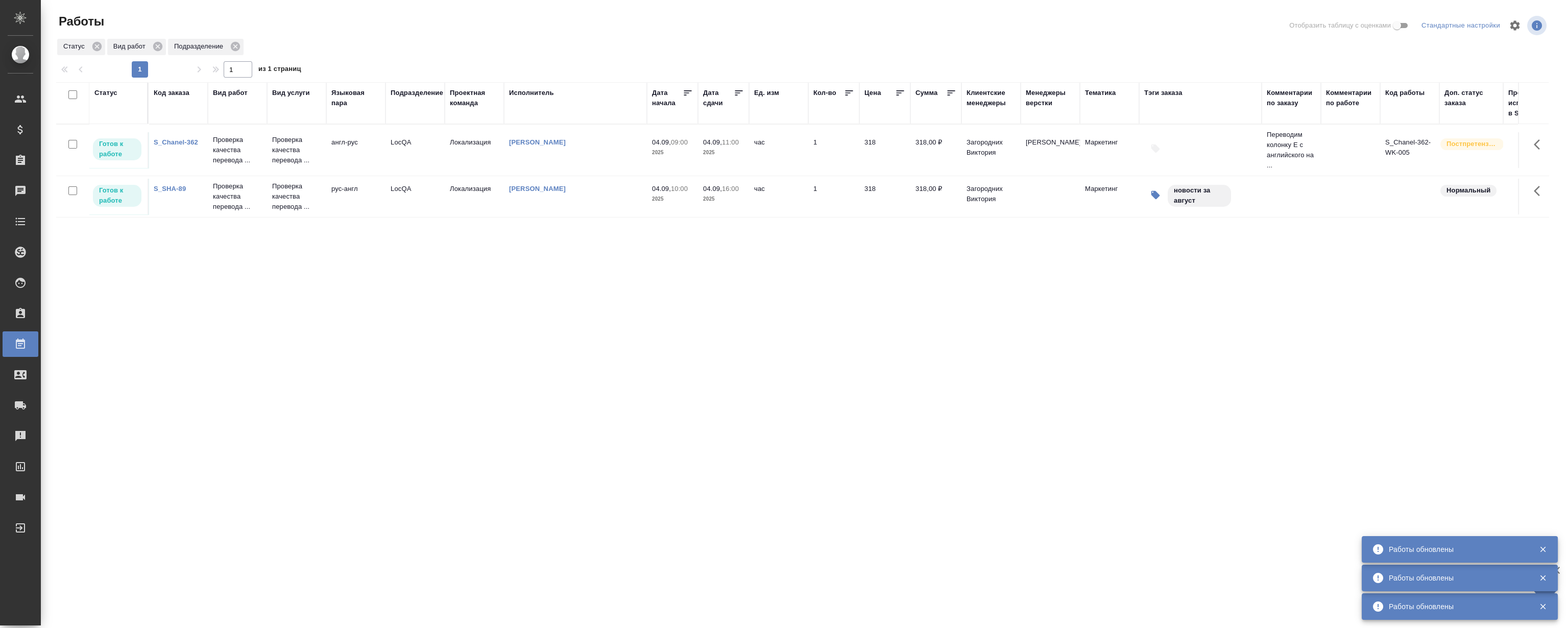
drag, startPoint x: 0, startPoint y: 0, endPoint x: 403, endPoint y: 300, distance: 502.4
click at [454, 337] on div "Статус Код заказа Вид работ Вид услуги Языковая пара Подразделение Проектная ко…" at bounding box center [802, 266] width 1492 height 368
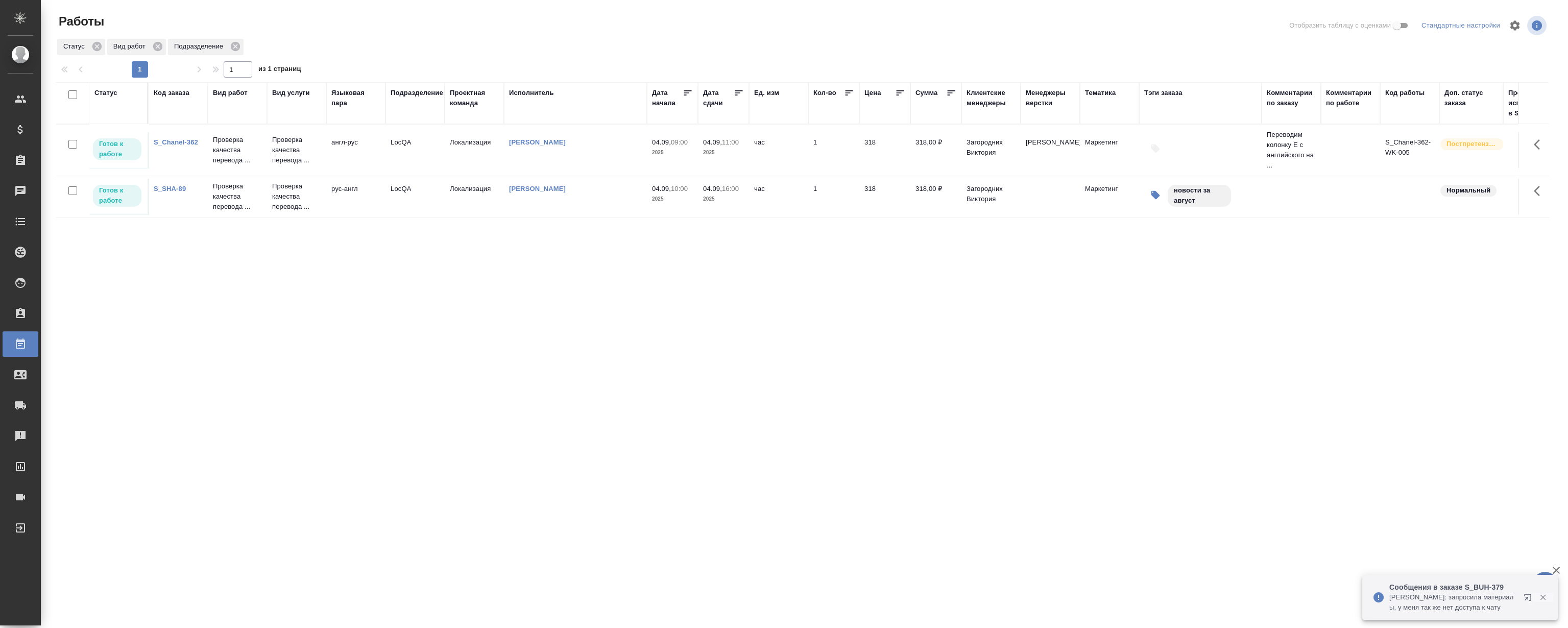
click at [1542, 597] on icon "button" at bounding box center [1542, 598] width 6 height 6
click at [229, 312] on div "Статус Код заказа Вид работ Вид услуги Языковая пара Подразделение Проектная ко…" at bounding box center [802, 266] width 1492 height 368
click at [21, 438] on div "Рекламации" at bounding box center [8, 437] width 26 height 16
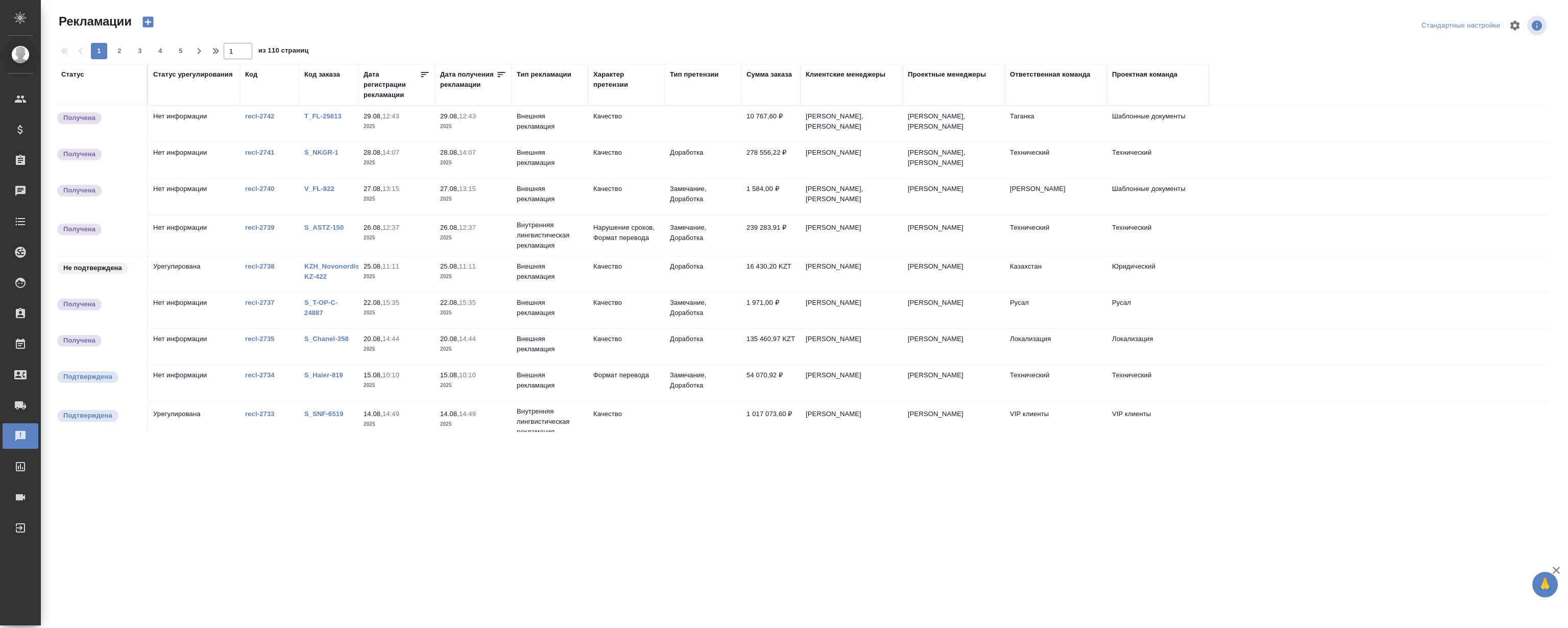
click at [1155, 70] on div "Проектная команда" at bounding box center [1144, 75] width 65 height 10
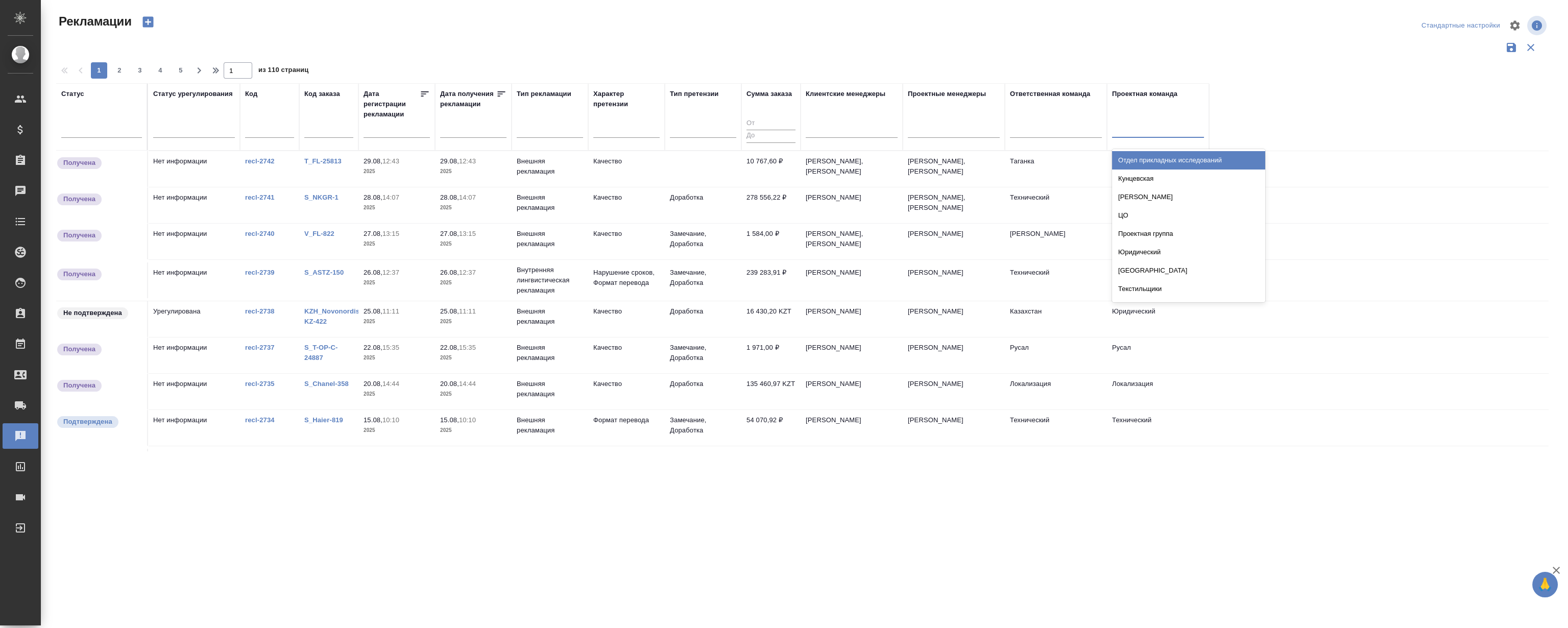
click at [1154, 124] on div at bounding box center [1157, 127] width 92 height 15
type input "лока"
click at [1133, 159] on div "Локализация" at bounding box center [1188, 161] width 153 height 18
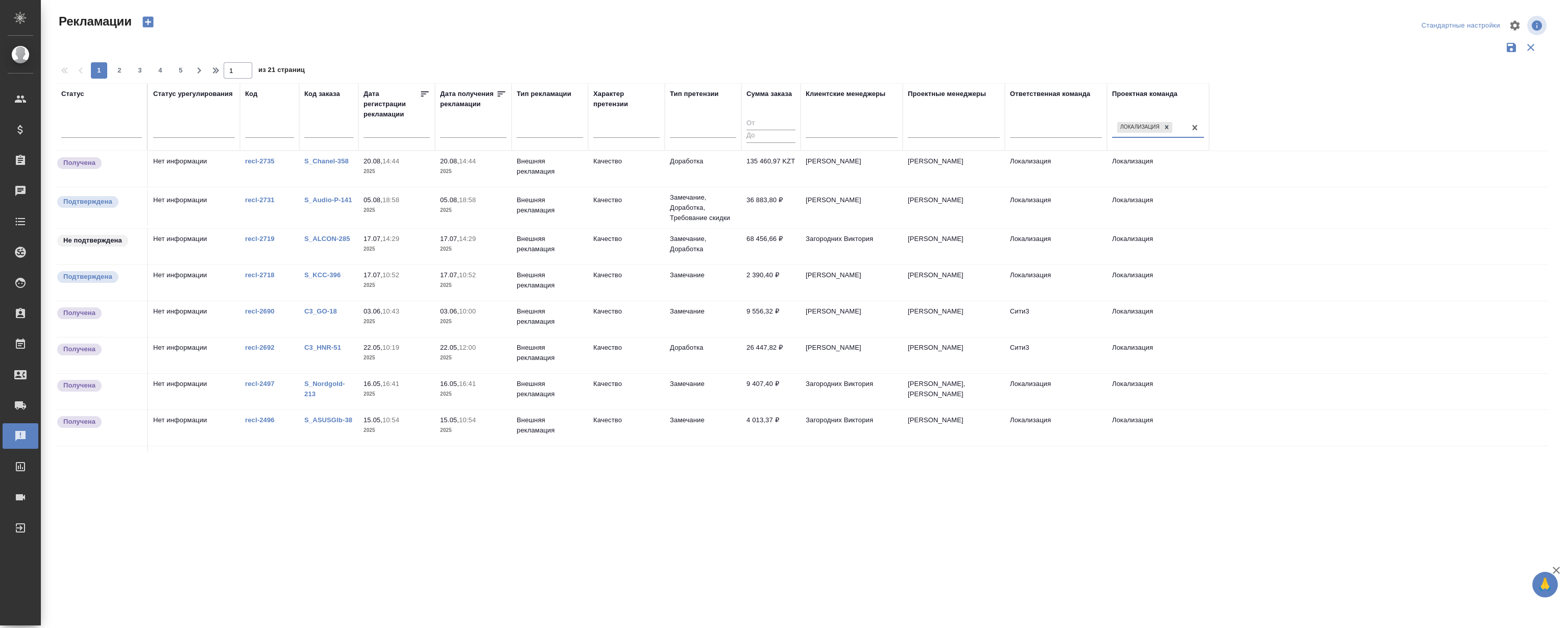
click at [928, 503] on div ".cls-1 fill:#fff; AWATERA Magerramov Ruslan Клиенты Спецификации Заказы 0 Чаты …" at bounding box center [784, 314] width 1568 height 628
click at [313, 200] on link "S_Audio-P-141" at bounding box center [328, 200] width 48 height 8
click at [327, 159] on link "S_Chanel-358" at bounding box center [326, 161] width 44 height 8
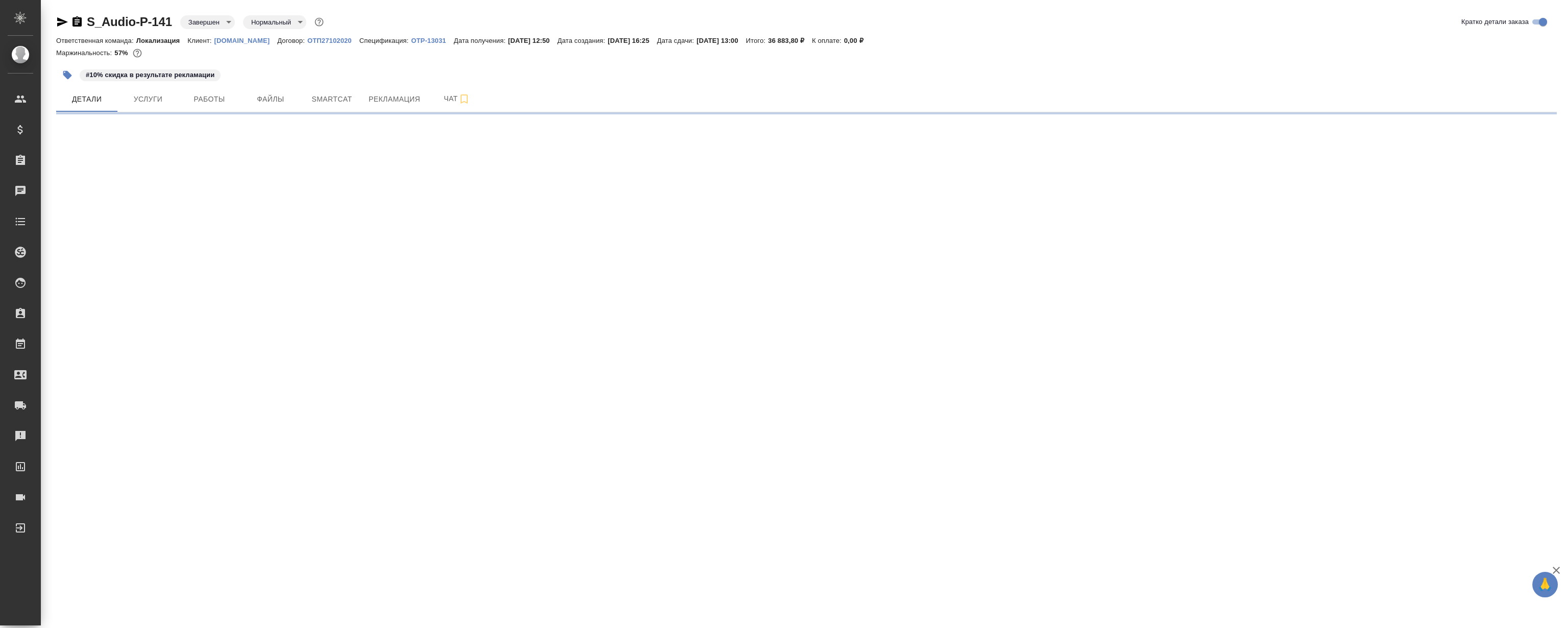
select select "RU"
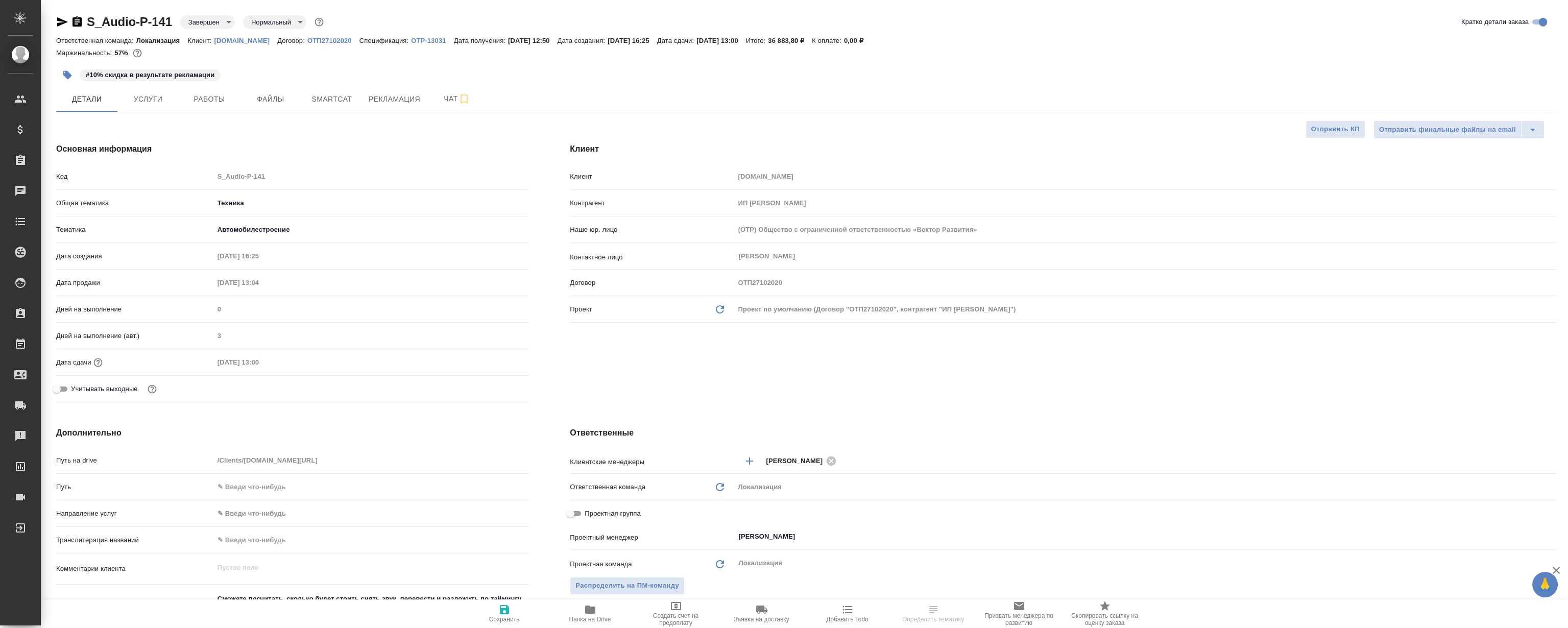
type textarea "x"
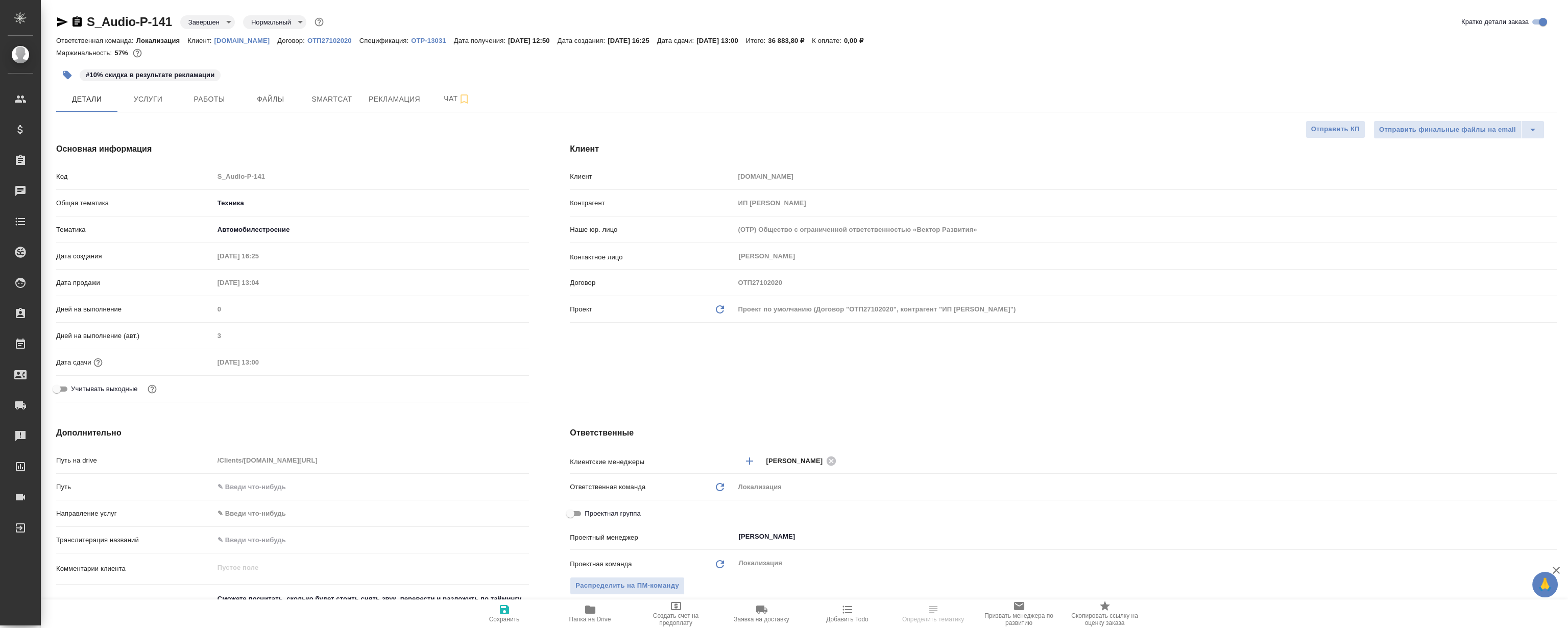
type textarea "x"
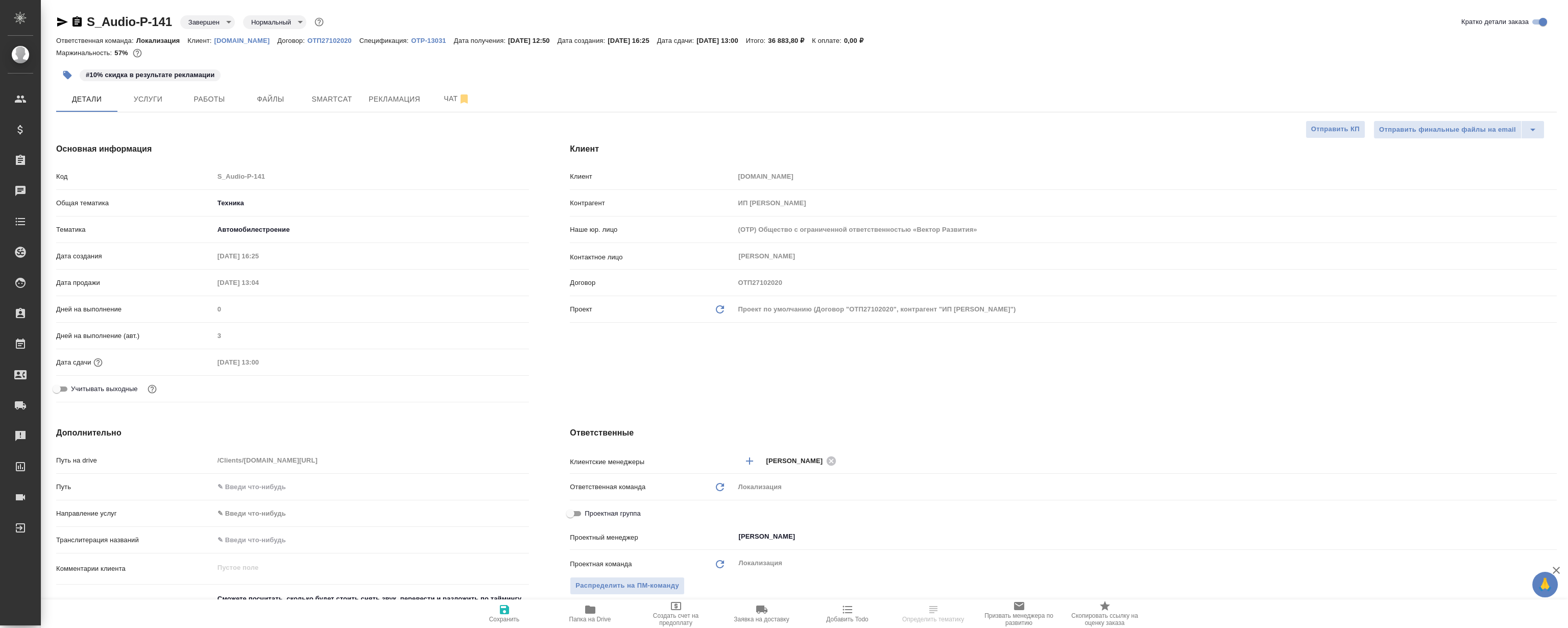
type textarea "x"
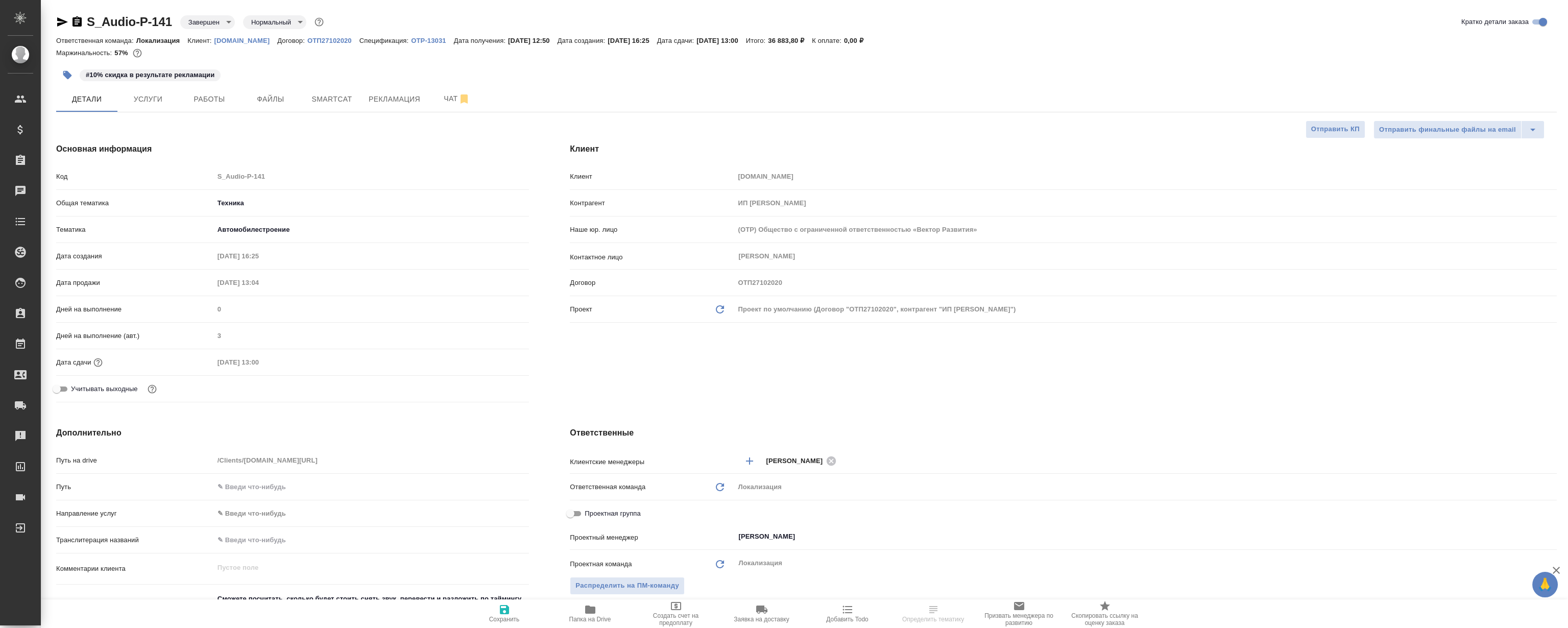
select select "RU"
type textarea "x"
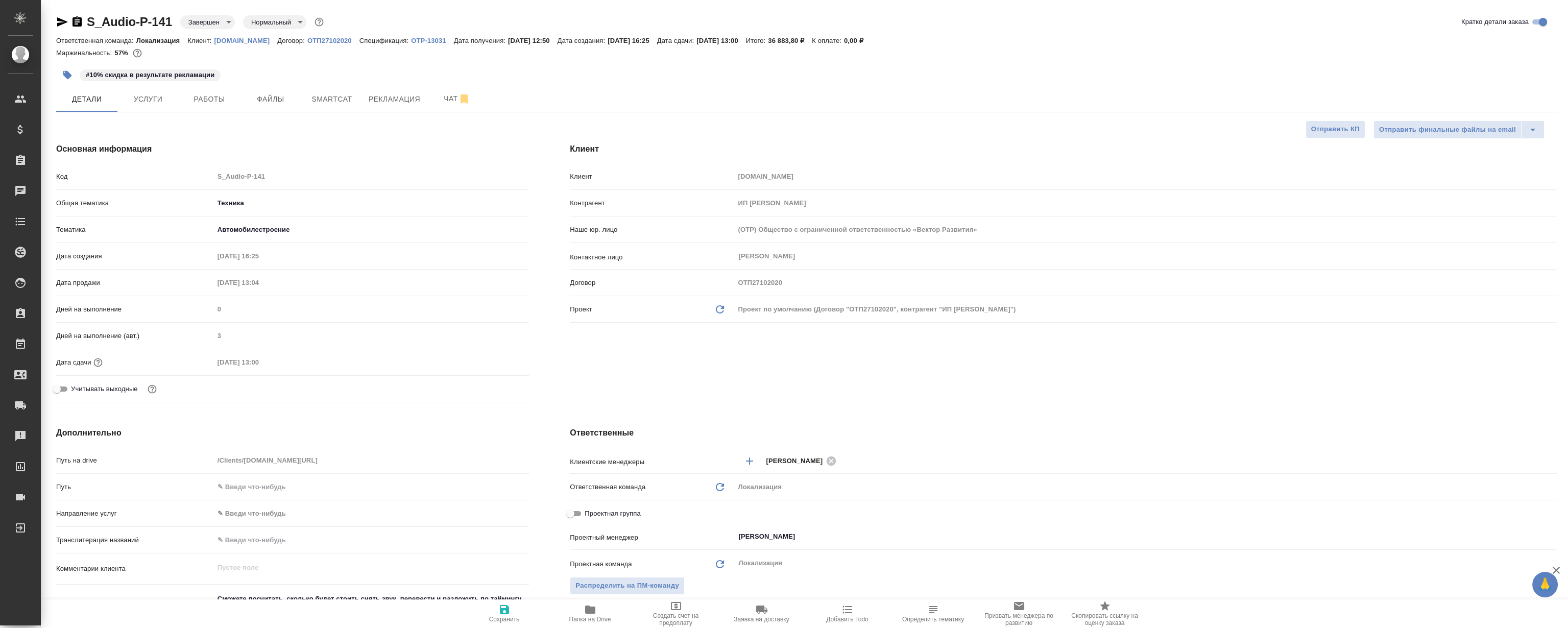
type textarea "x"
click at [374, 105] on span "Рекламация" at bounding box center [394, 100] width 52 height 13
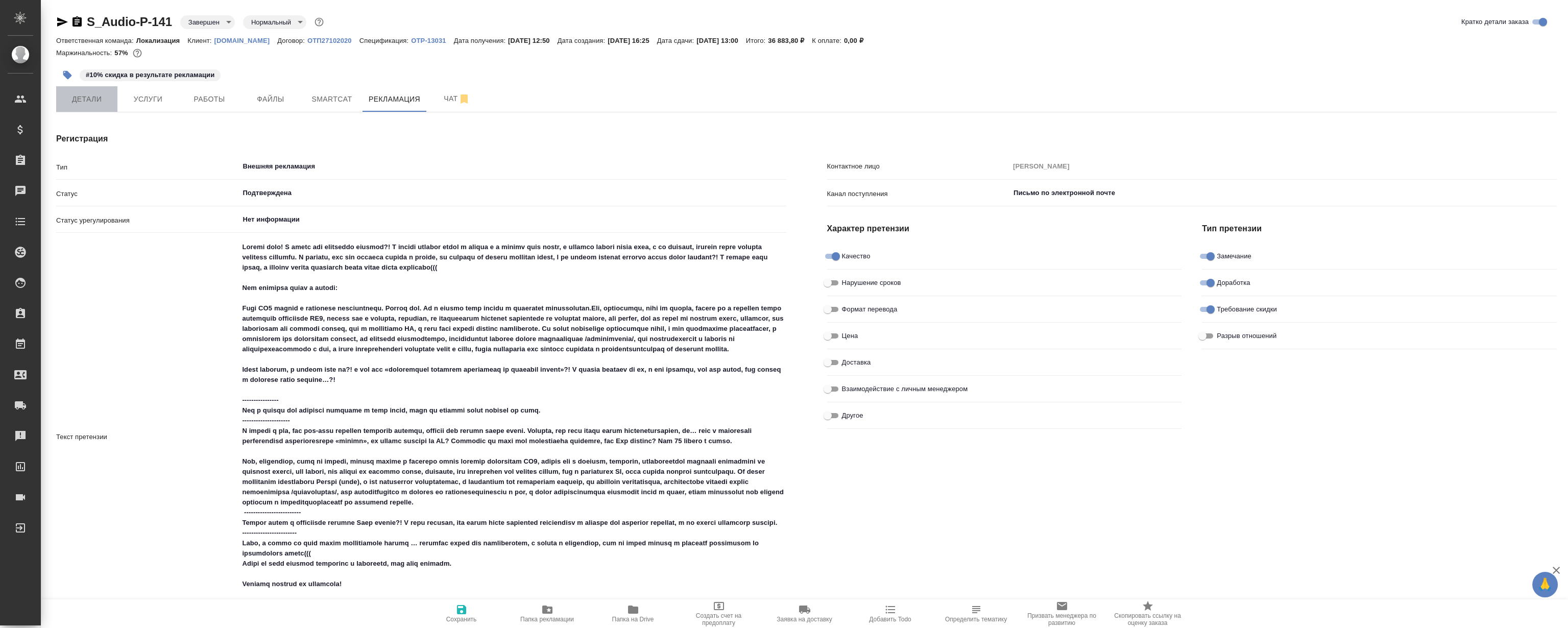
click at [92, 104] on span "Детали" at bounding box center [87, 100] width 49 height 13
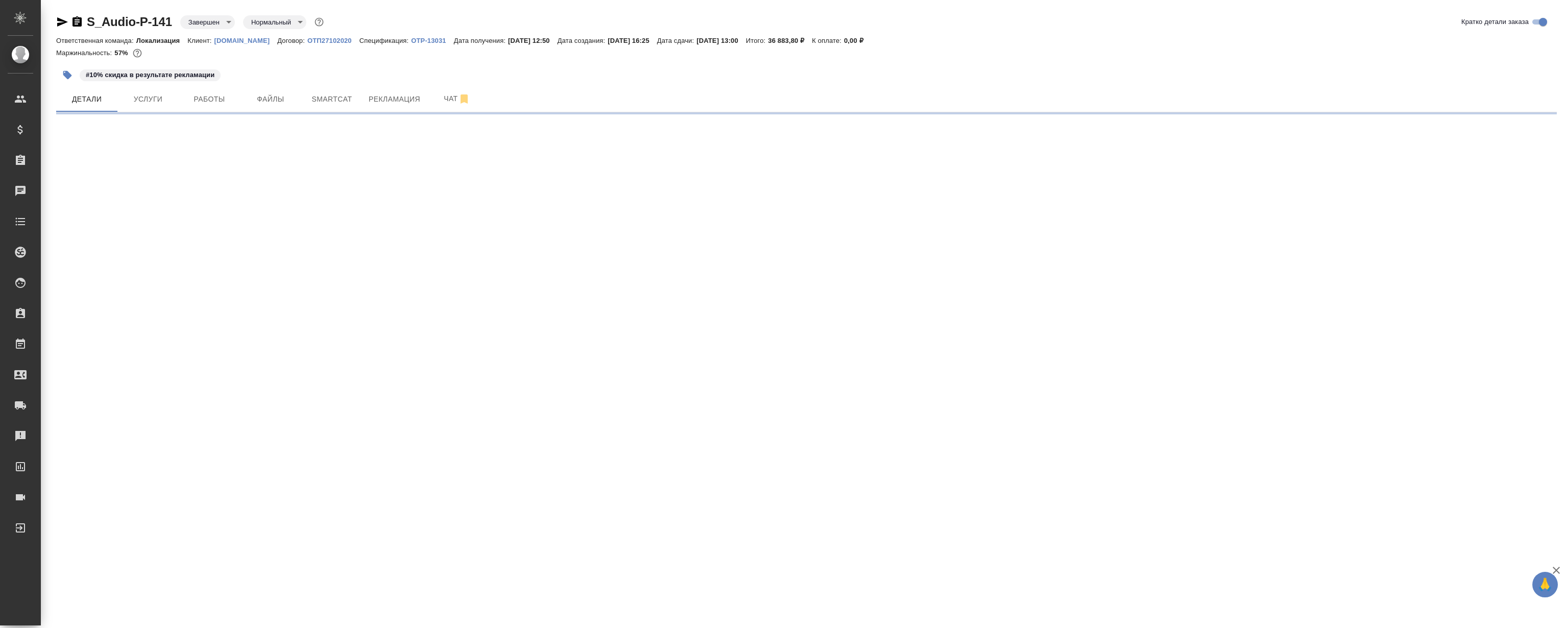
select select "RU"
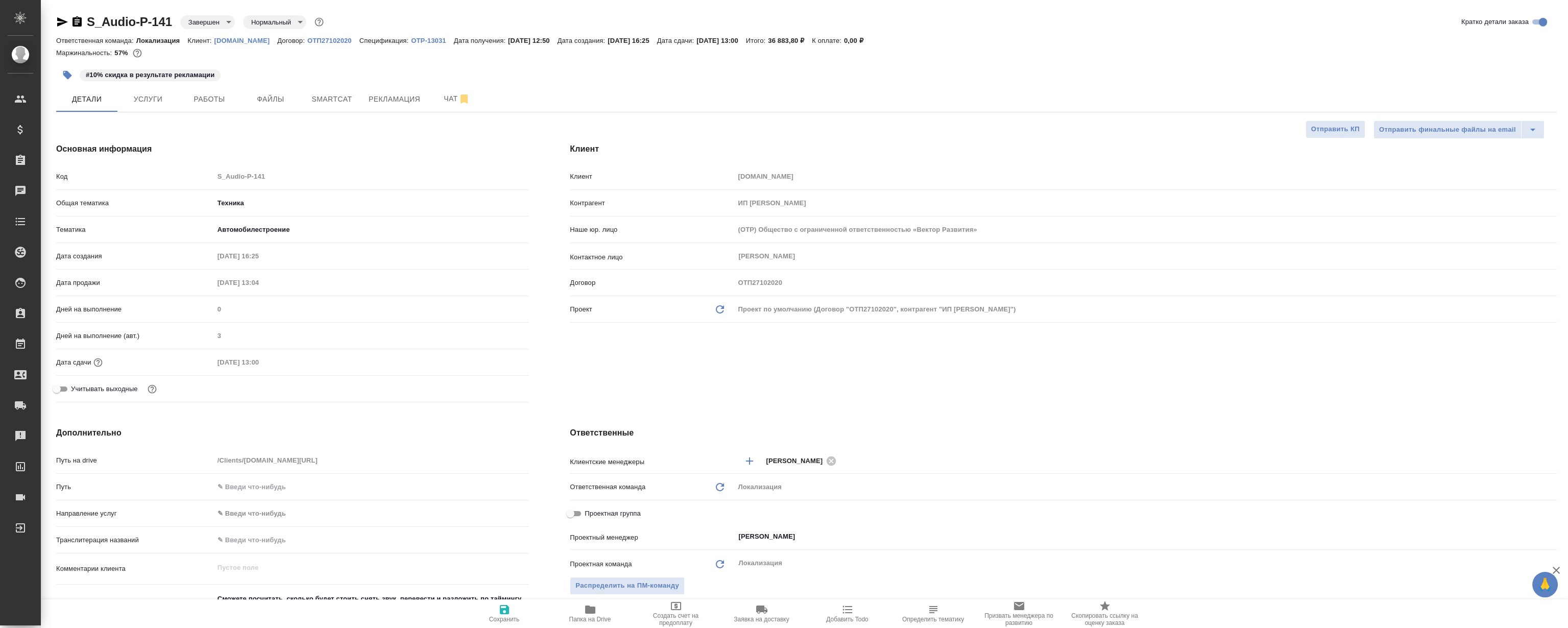
type textarea "x"
click at [208, 110] on button "Работы" at bounding box center [209, 99] width 61 height 26
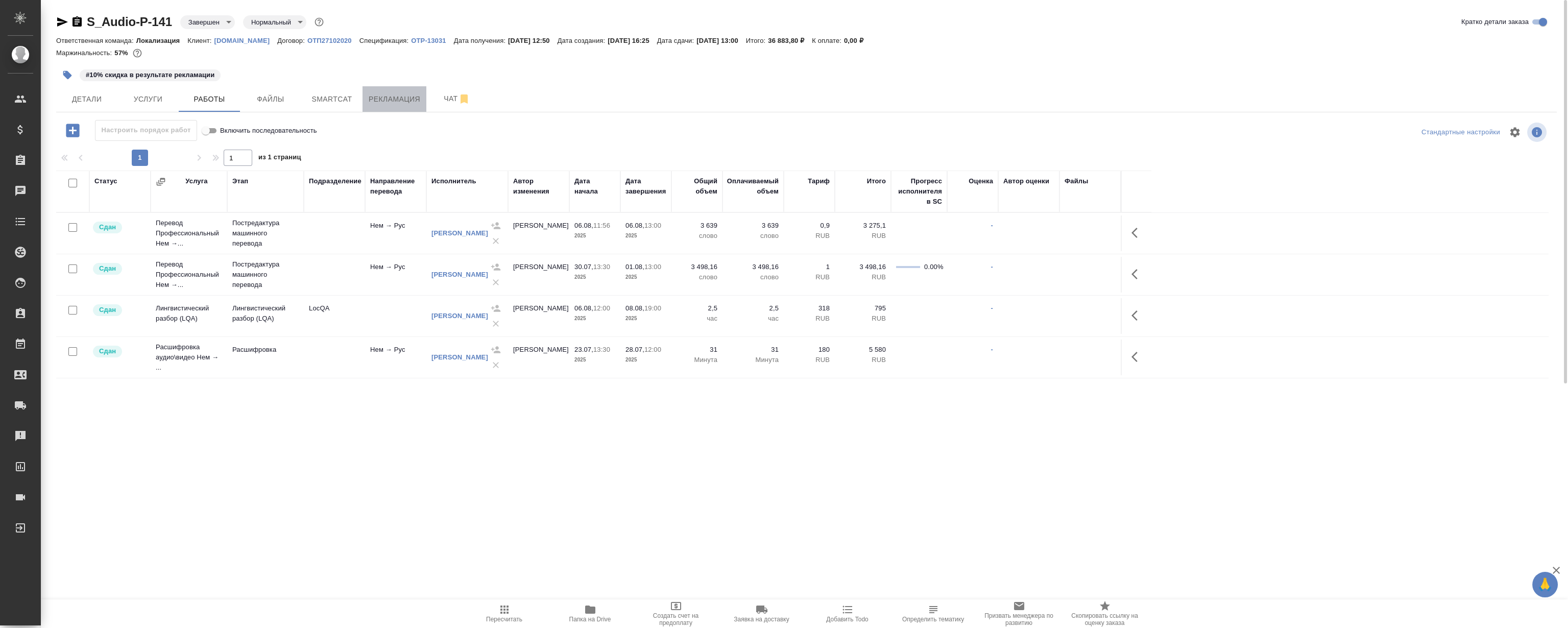
click at [390, 102] on span "Рекламация" at bounding box center [394, 100] width 52 height 13
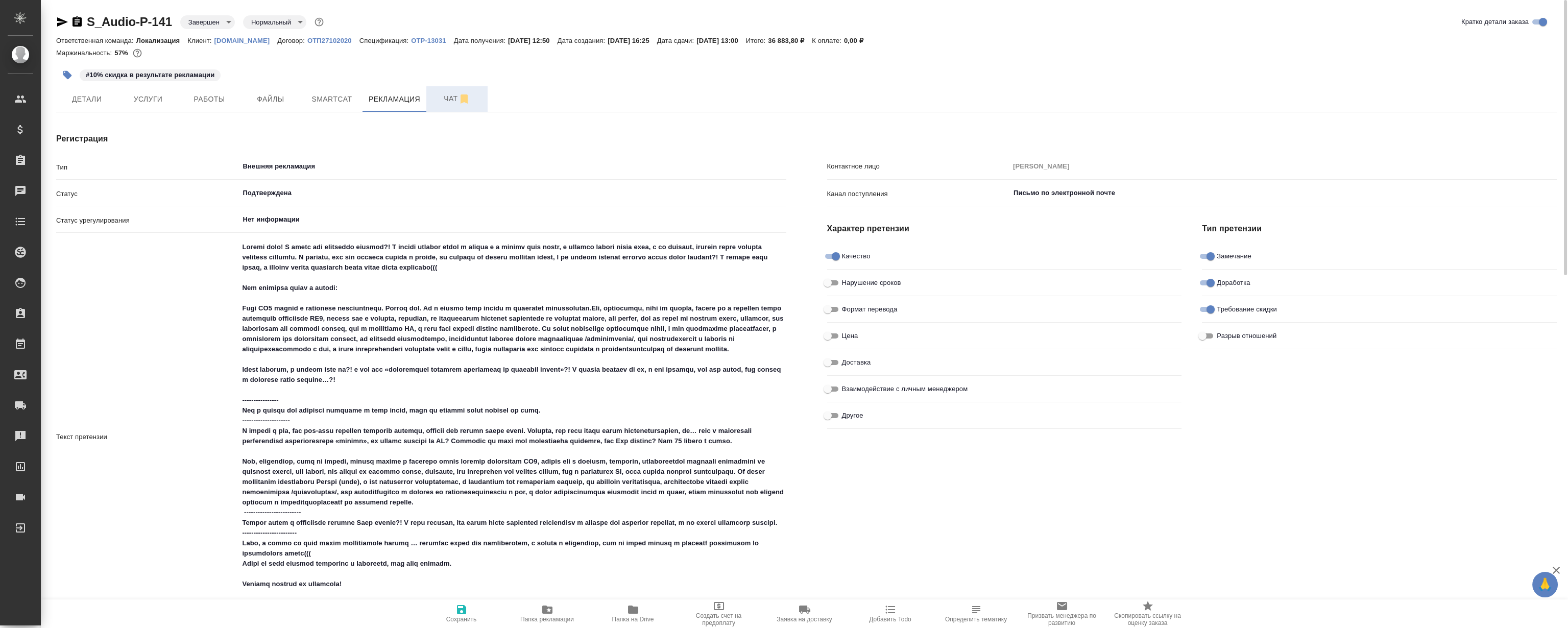
click at [433, 101] on span "Чат" at bounding box center [456, 99] width 49 height 13
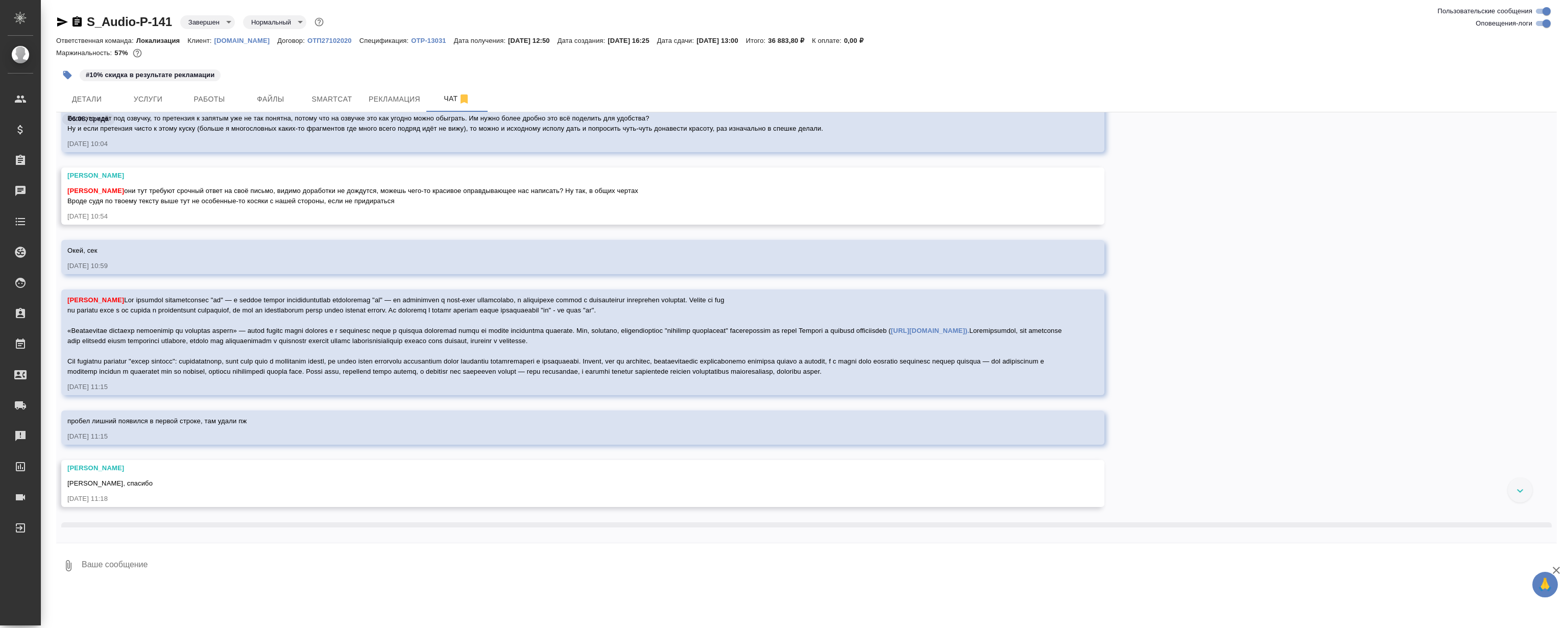
scroll to position [2606, 0]
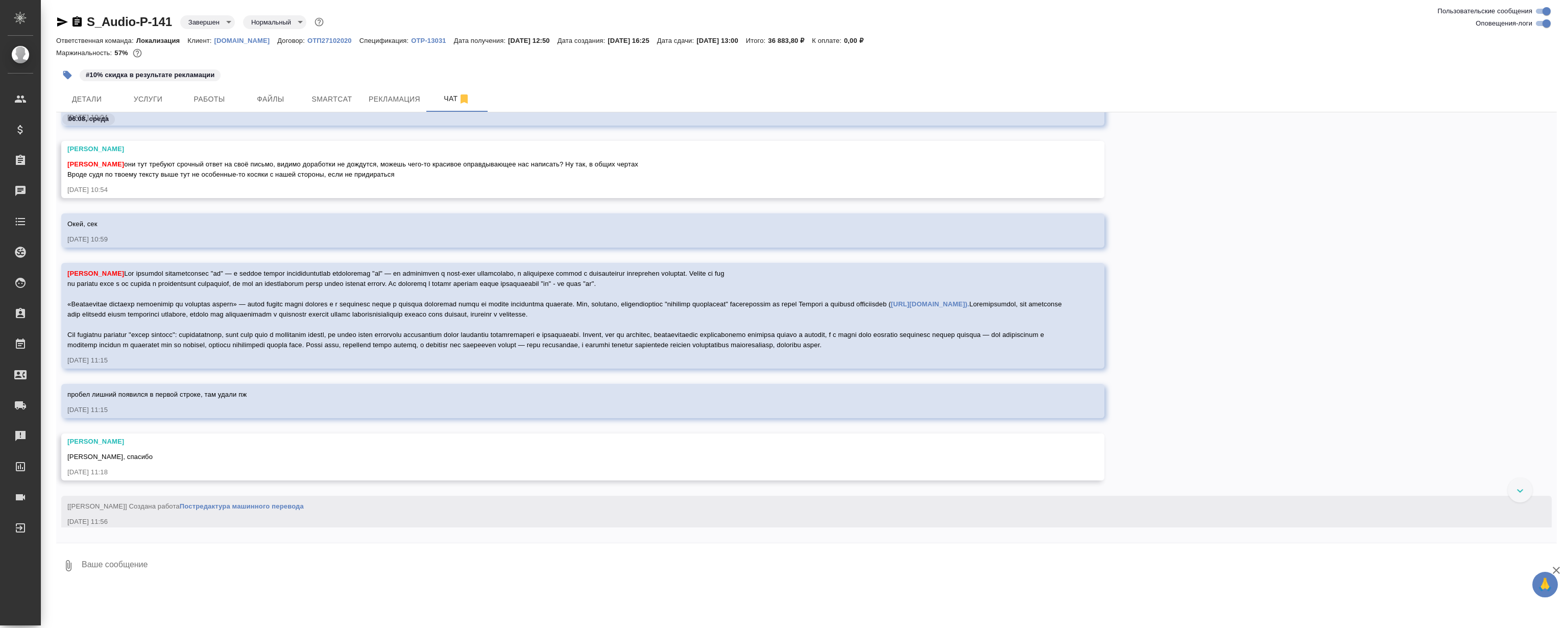
click at [372, 291] on span "Муталимов Марк https://www.ferrari.com/ru-RU/magazine/articles/60-years-of-mid-…" at bounding box center [565, 309] width 996 height 79
click at [431, 282] on span "Муталимов Марк https://www.ferrari.com/ru-RU/magazine/articles/60-years-of-mid-…" at bounding box center [565, 309] width 996 height 79
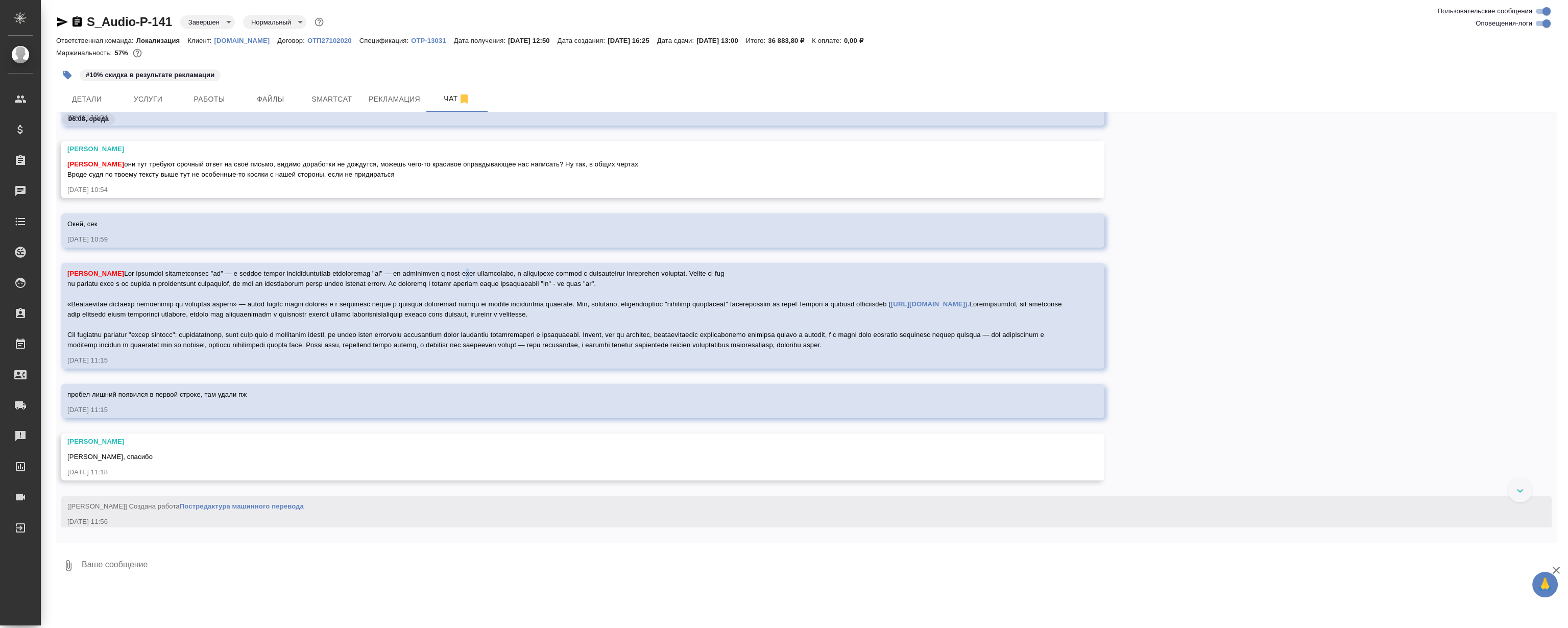
click at [431, 282] on span "Муталимов Марк https://www.ferrari.com/ru-RU/magazine/articles/60-years-of-mid-…" at bounding box center [565, 309] width 996 height 79
click at [378, 293] on span "Муталимов Марк https://www.ferrari.com/ru-RU/magazine/articles/60-years-of-mid-…" at bounding box center [565, 309] width 996 height 79
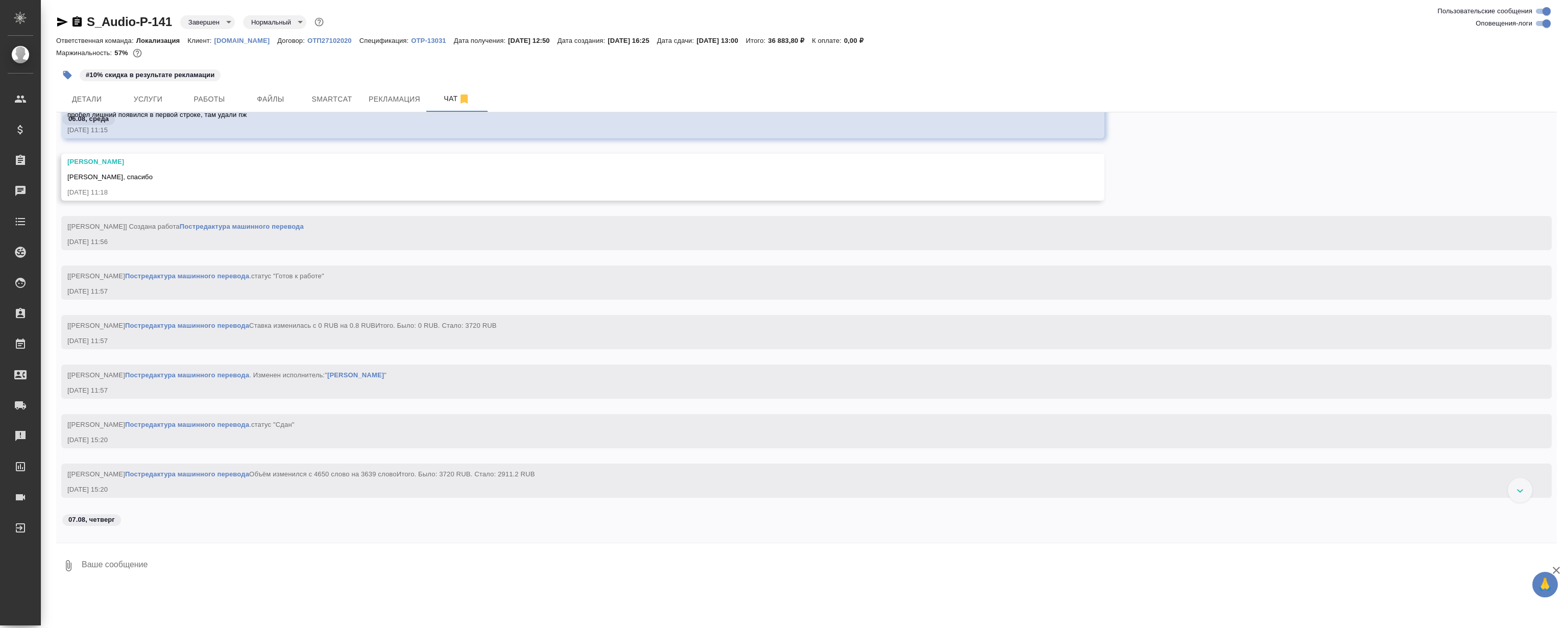
scroll to position [2885, 0]
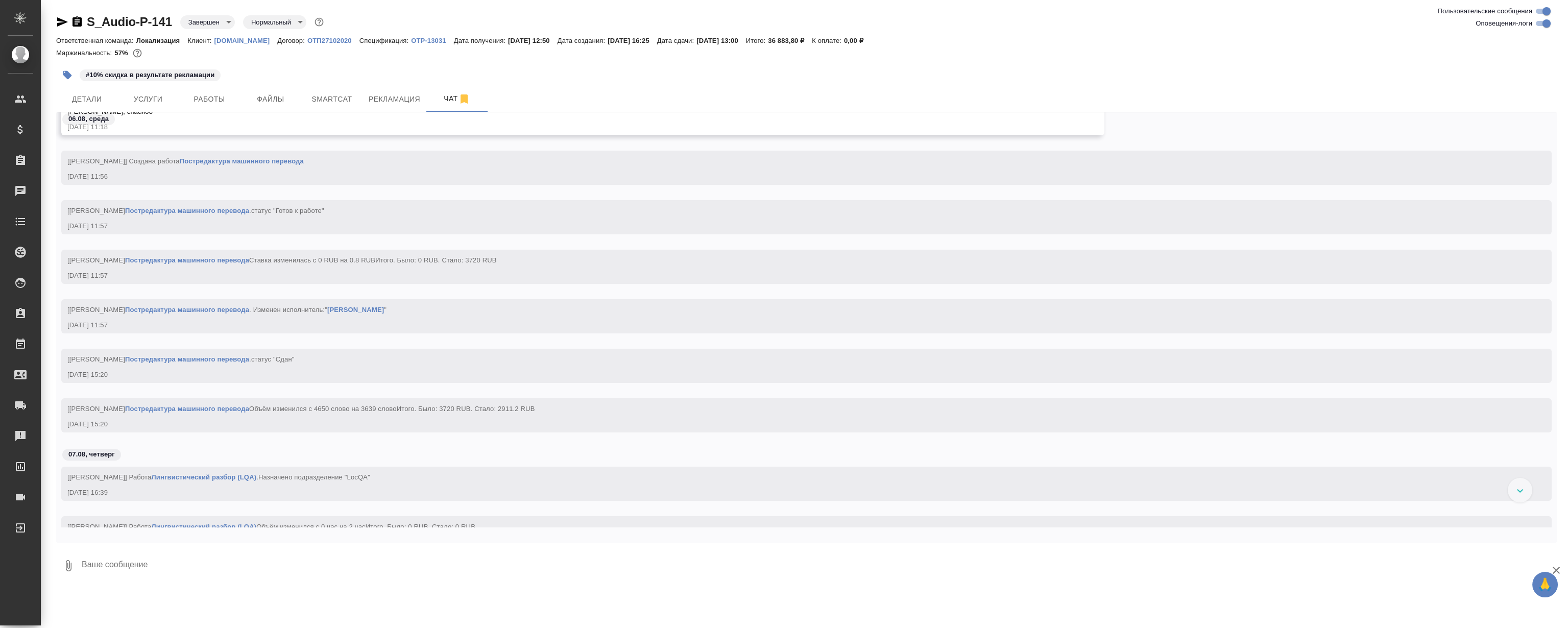
click at [59, 26] on icon "button" at bounding box center [62, 21] width 12 height 12
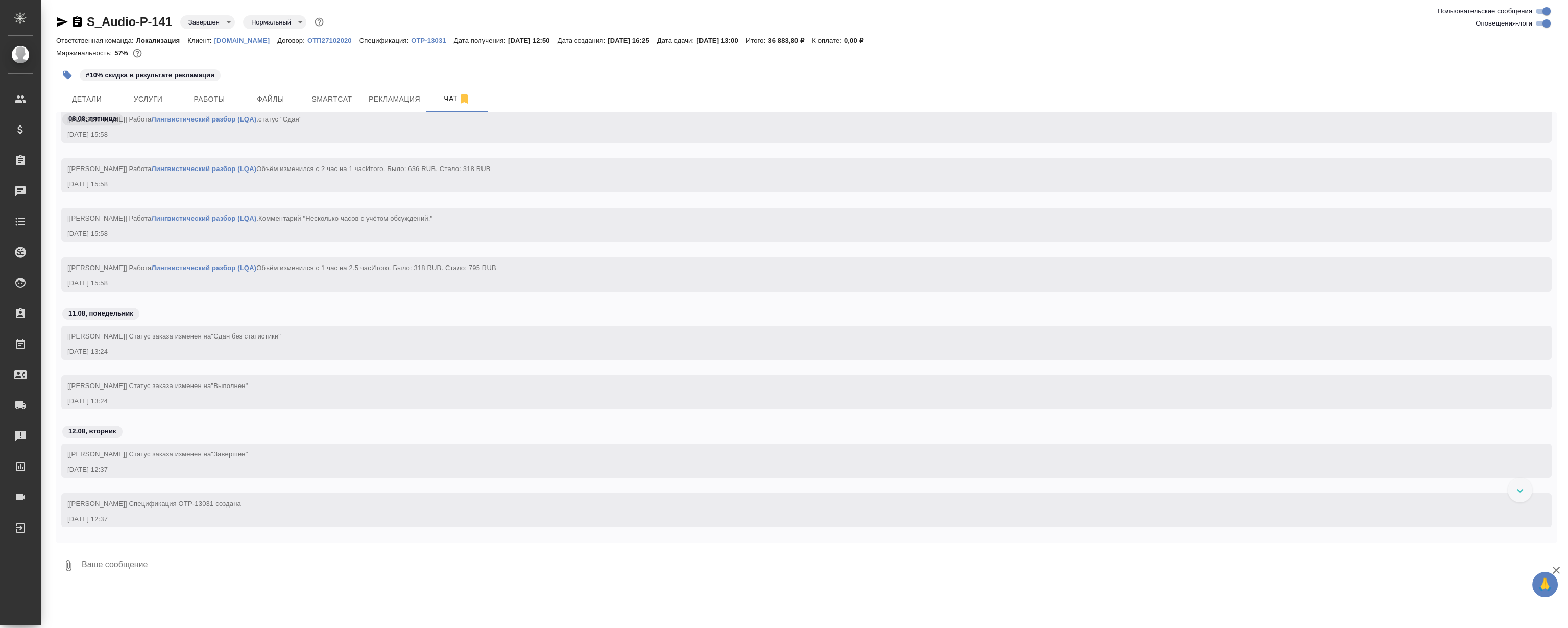
scroll to position [3255, 0]
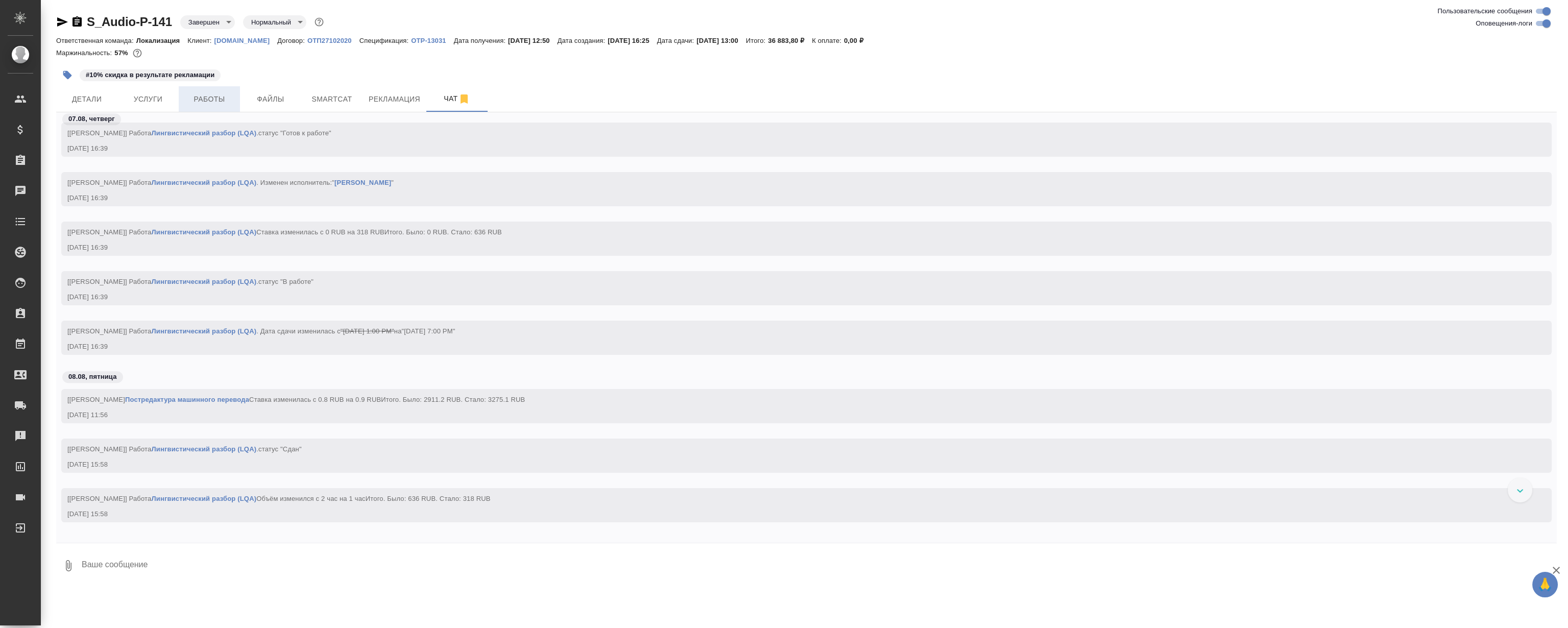
click at [200, 102] on span "Работы" at bounding box center [209, 100] width 49 height 13
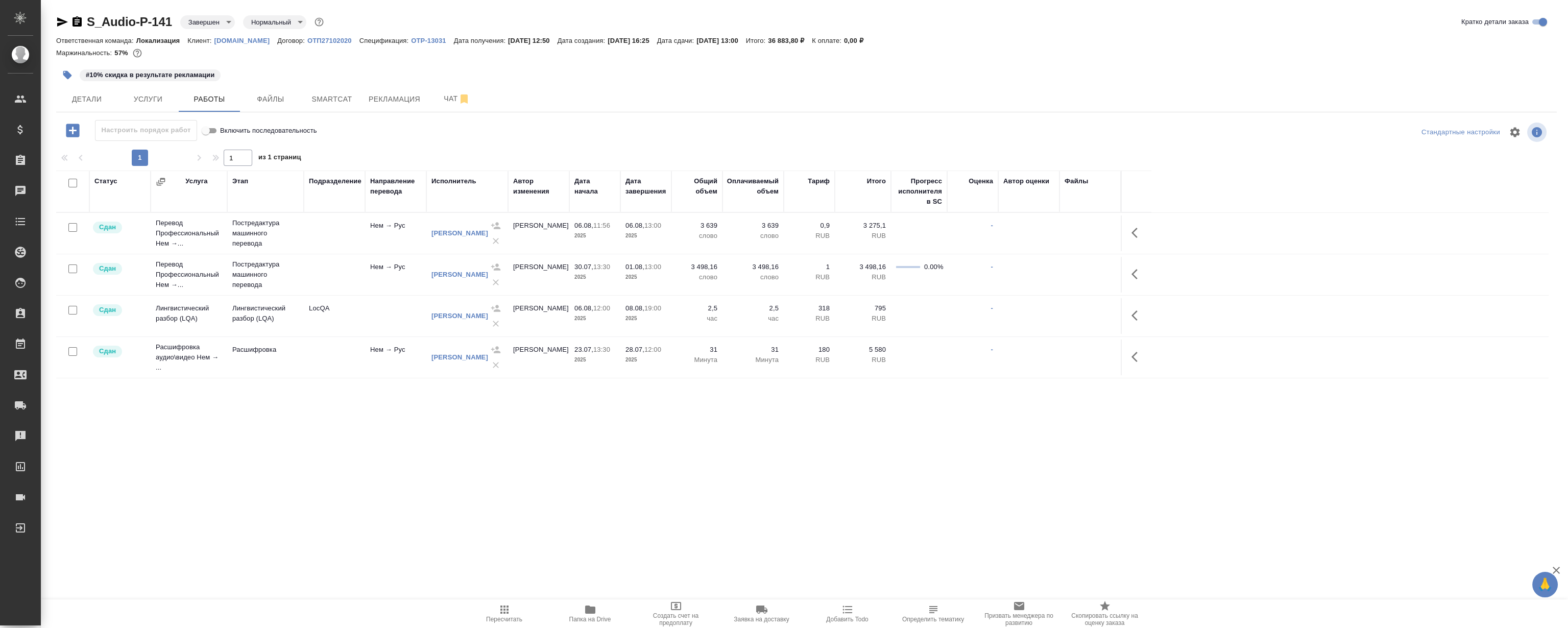
click at [566, 474] on div ".cls-1 fill:#fff; AWATERA Magerramov Ruslan Клиенты Спецификации Заказы 0 Чаты …" at bounding box center [784, 314] width 1568 height 628
click at [391, 91] on button "Рекламация" at bounding box center [394, 99] width 64 height 26
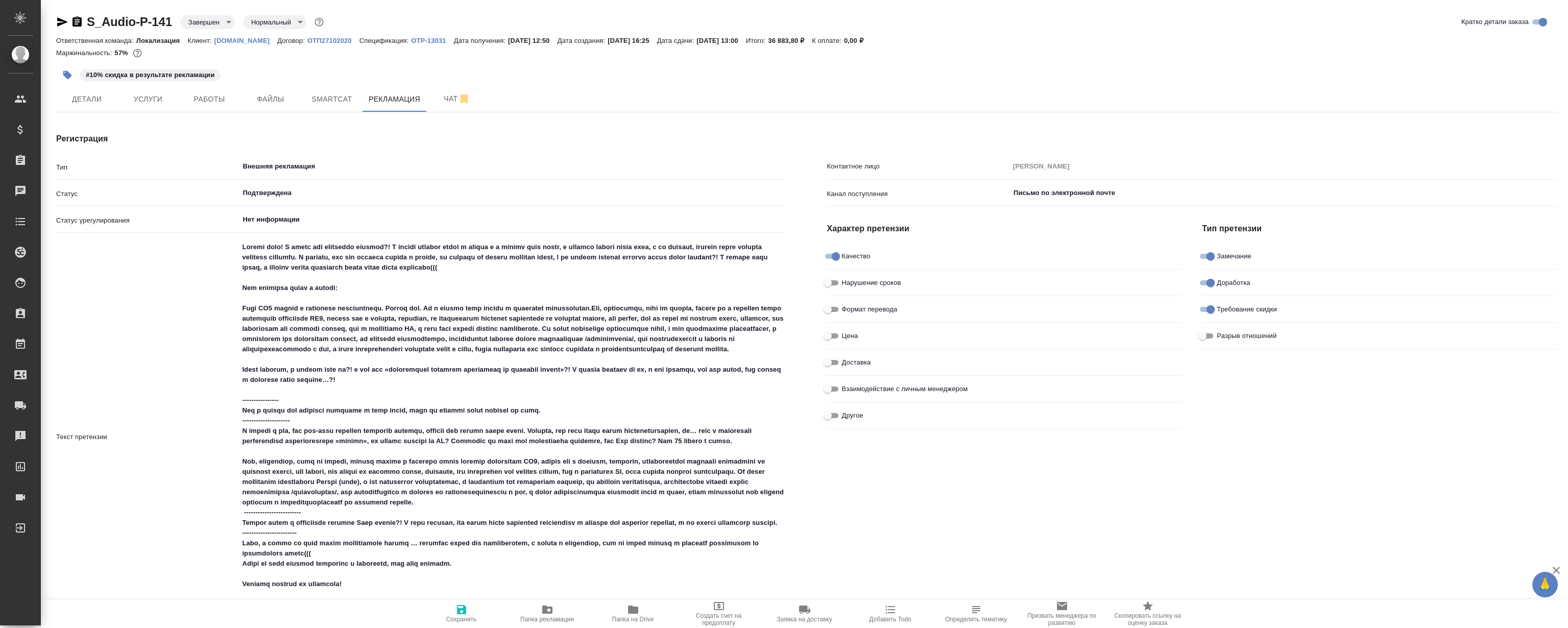
type textarea "x"
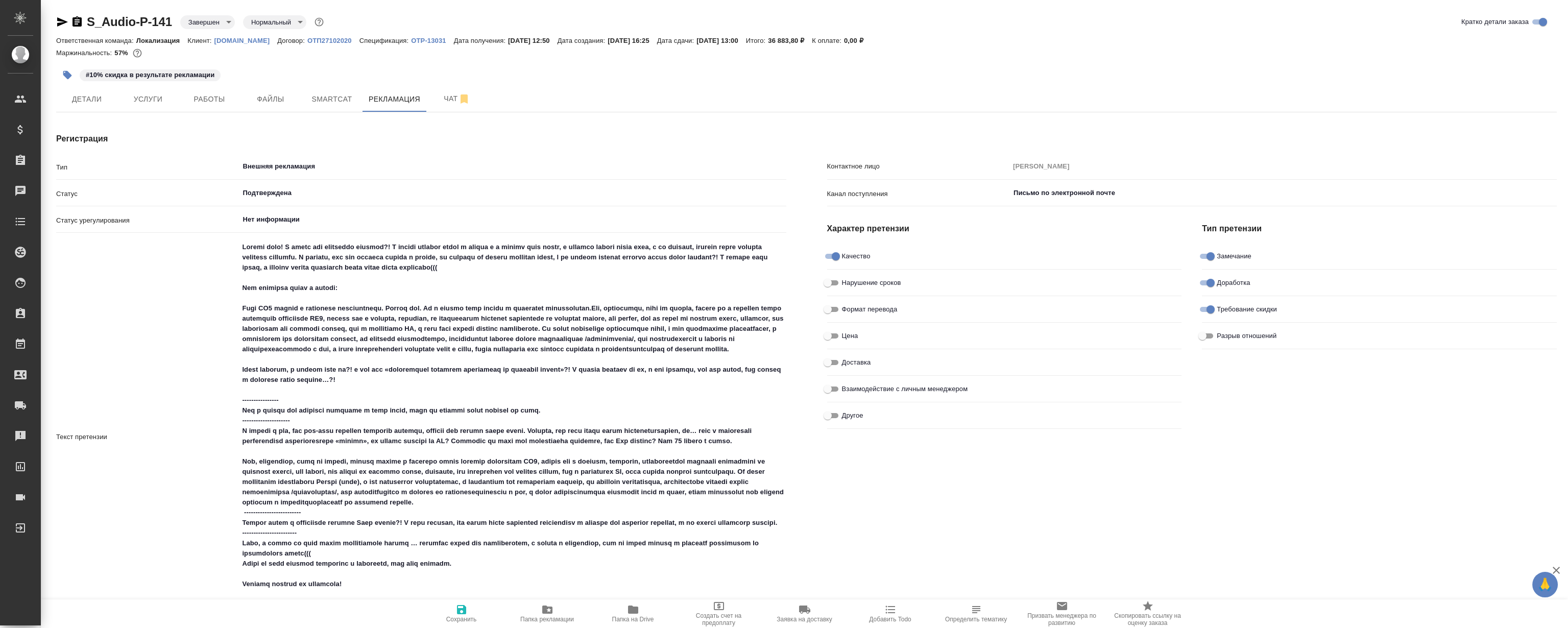
type textarea "x"
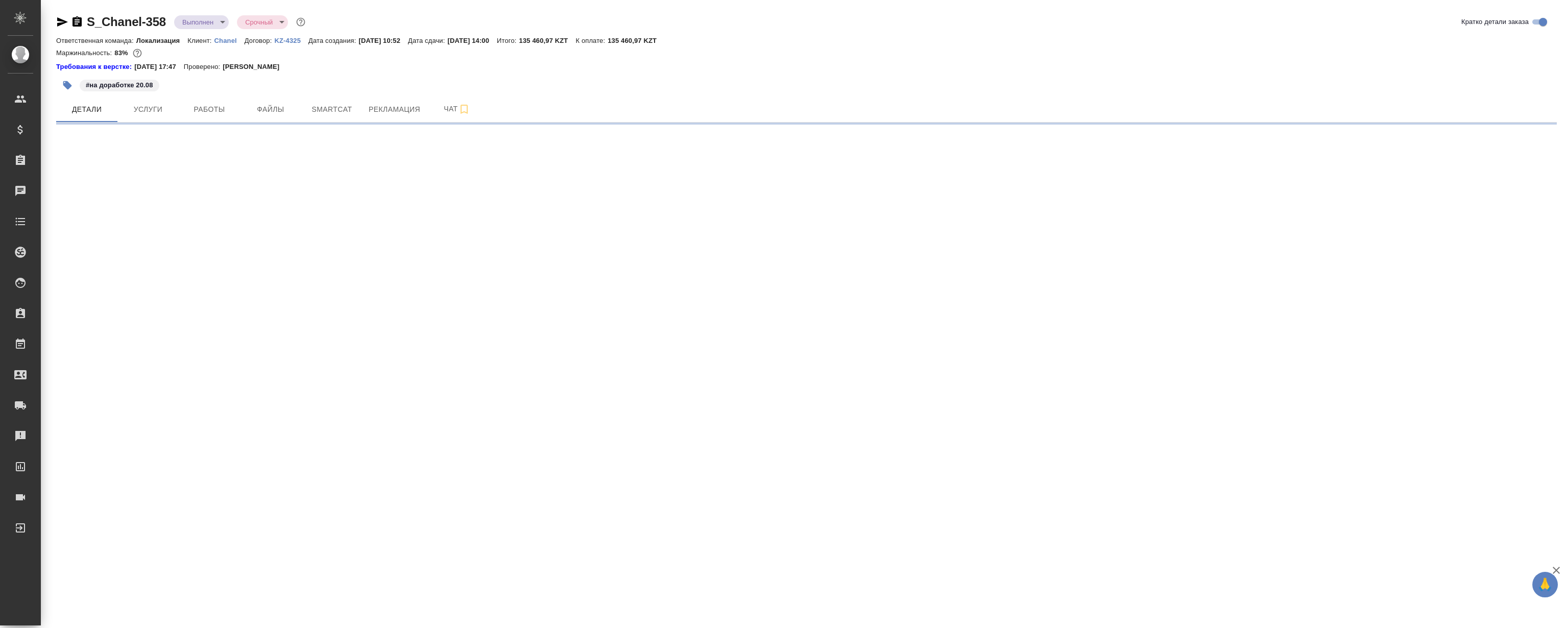
select select "RU"
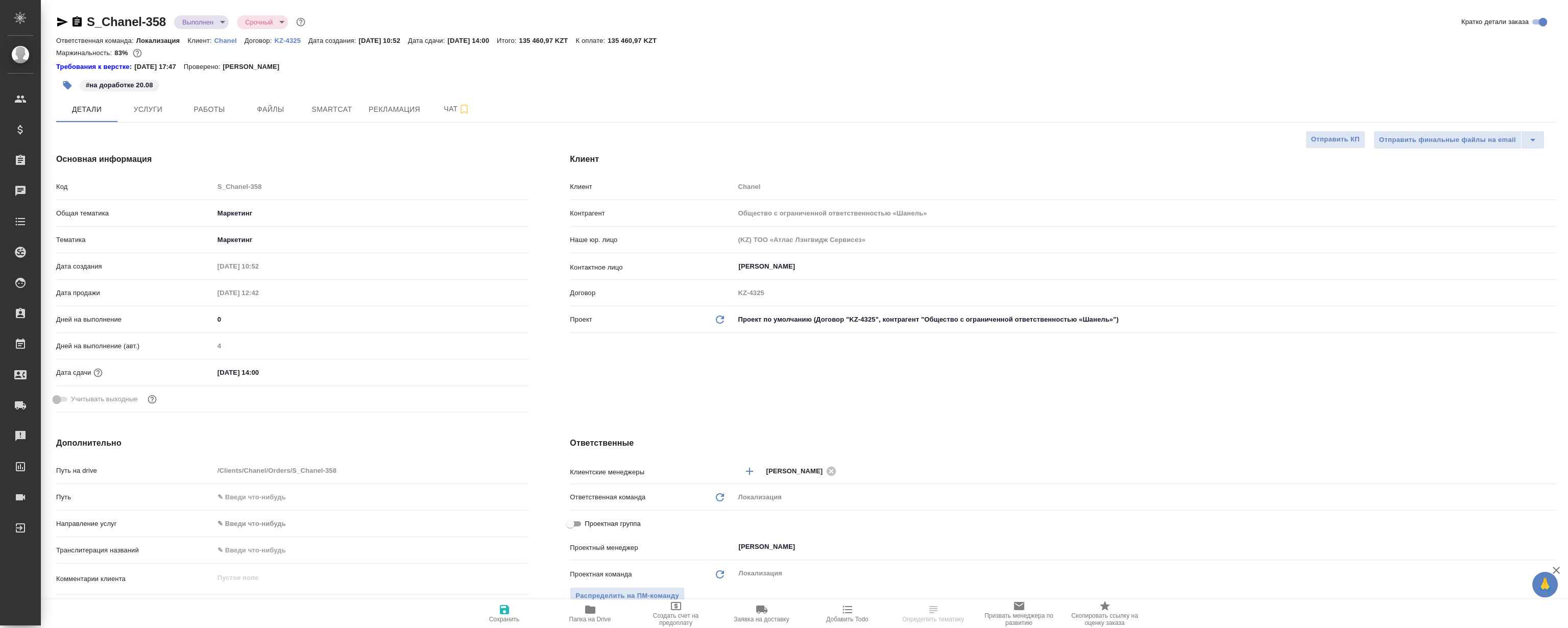
type textarea "x"
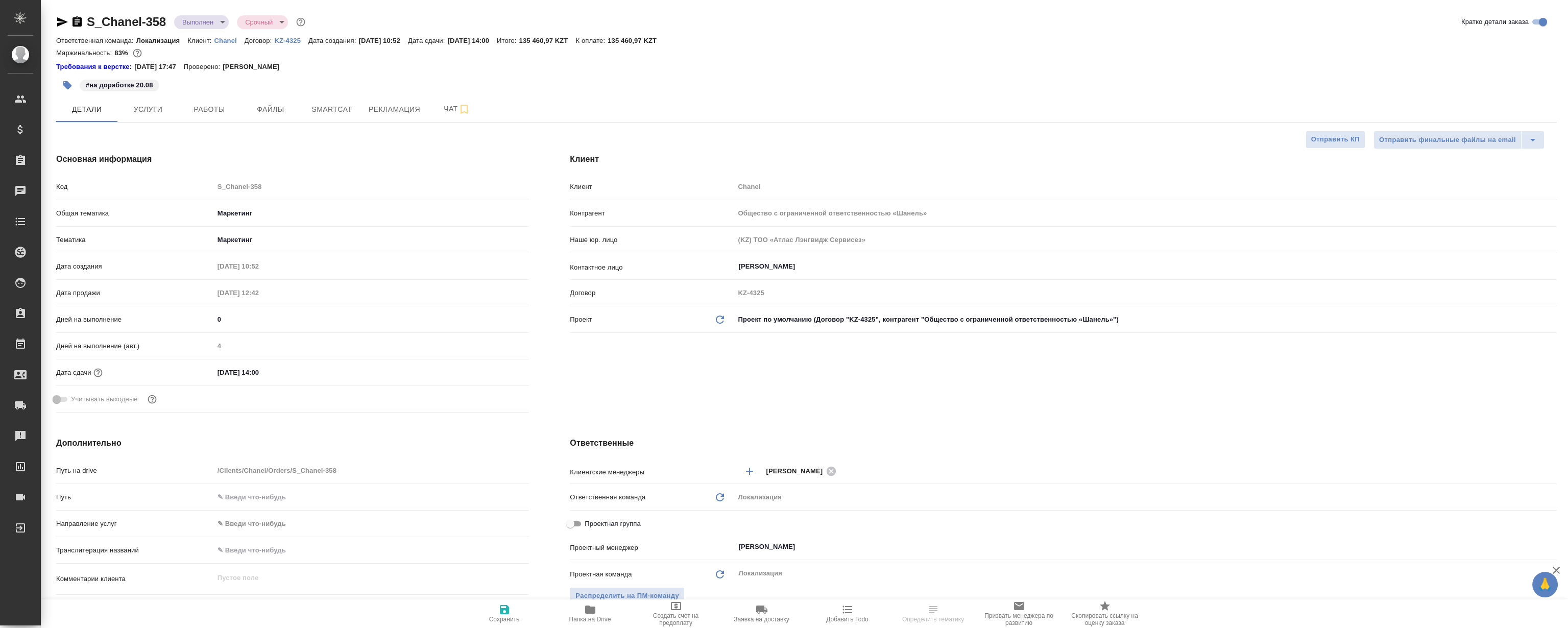
type textarea "x"
click at [392, 100] on button "Рекламация" at bounding box center [394, 110] width 64 height 26
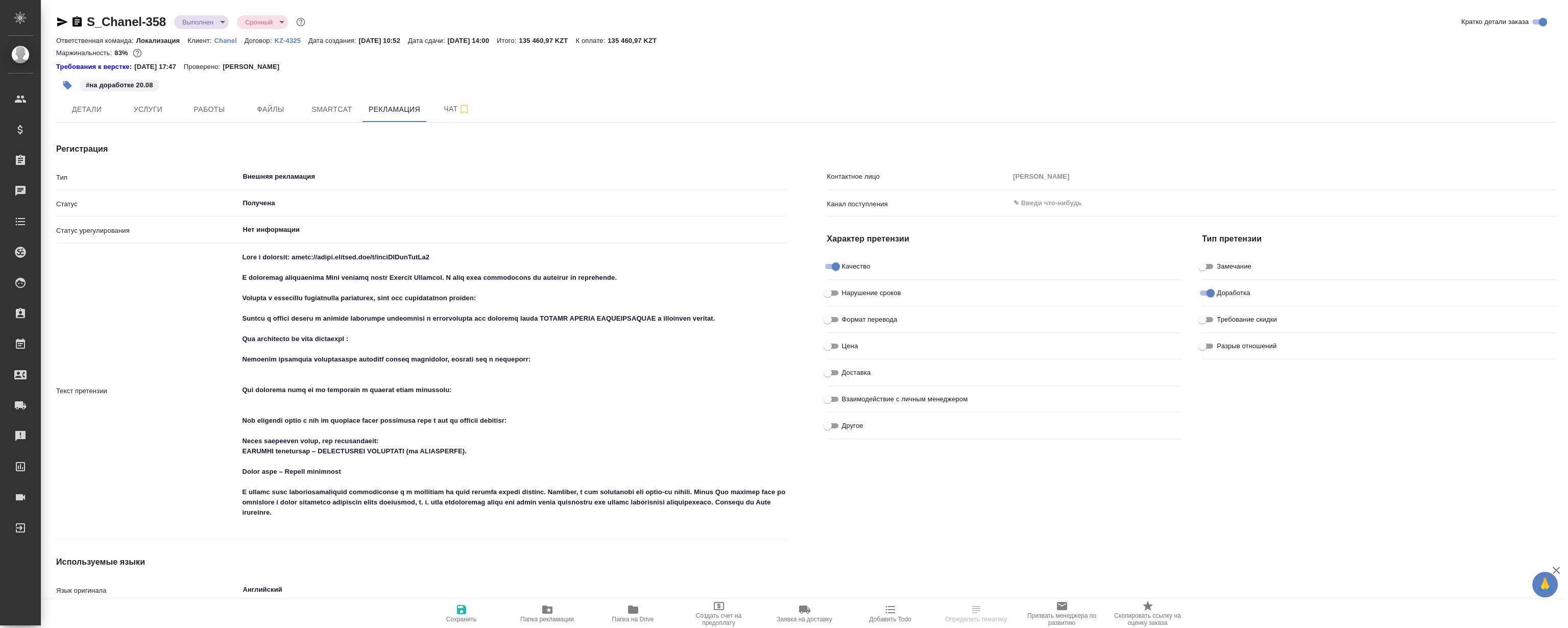
type textarea "x"
click at [786, 83] on div "#на доработке 20.08" at bounding box center [556, 85] width 1000 height 23
type textarea "x"
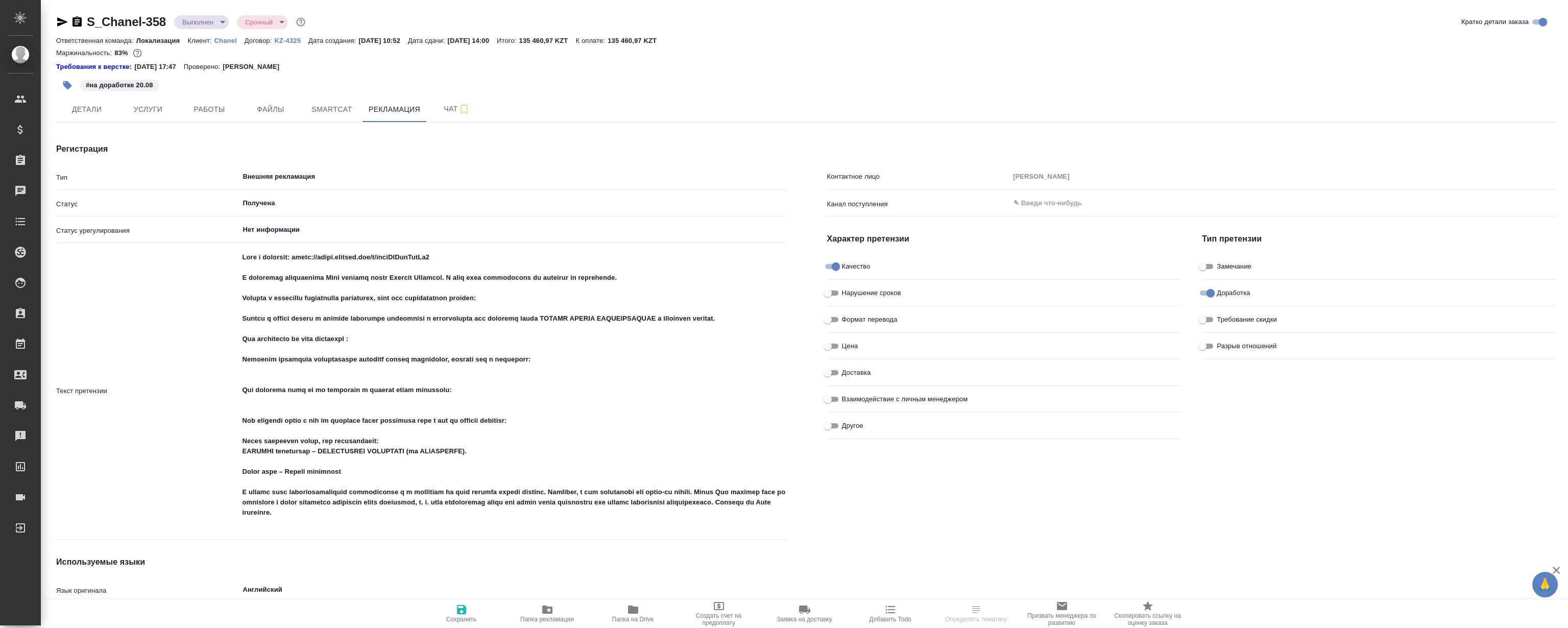
type textarea "x"
click at [838, 75] on div "#на доработке 20.08" at bounding box center [556, 85] width 1000 height 23
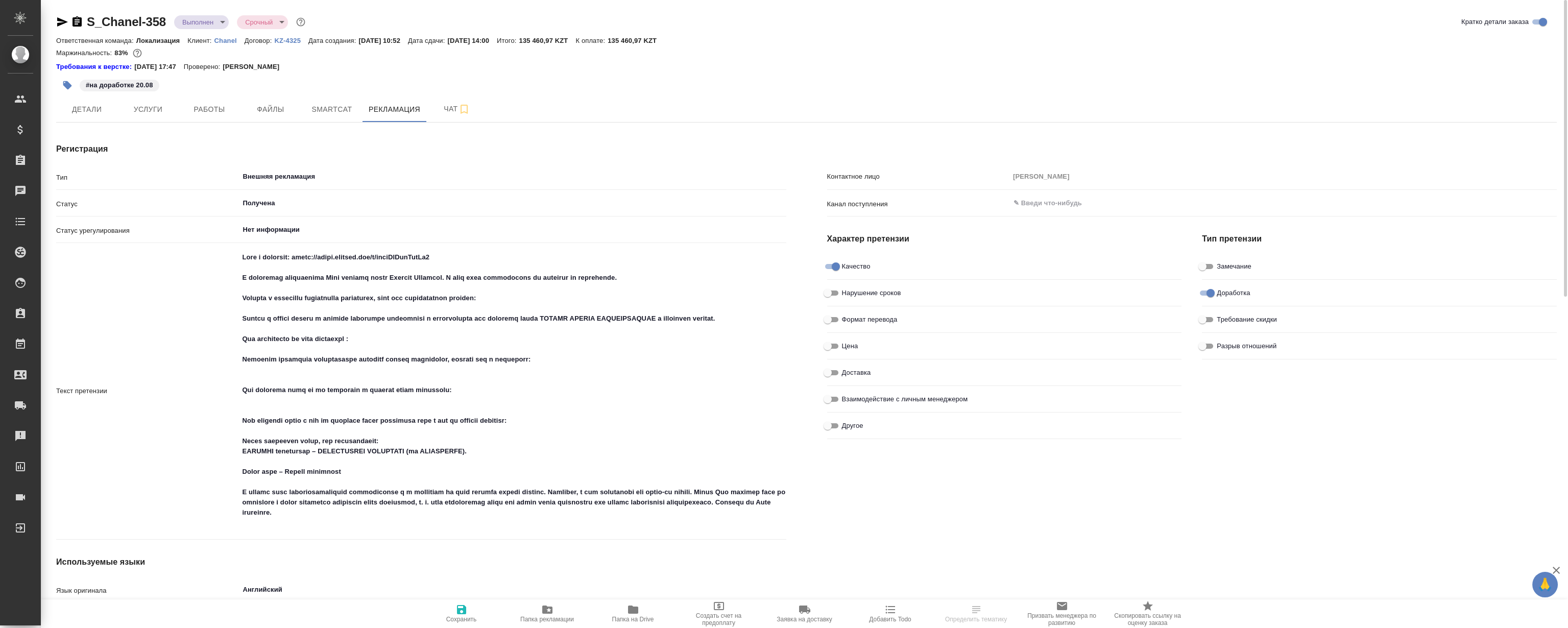
type textarea "x"
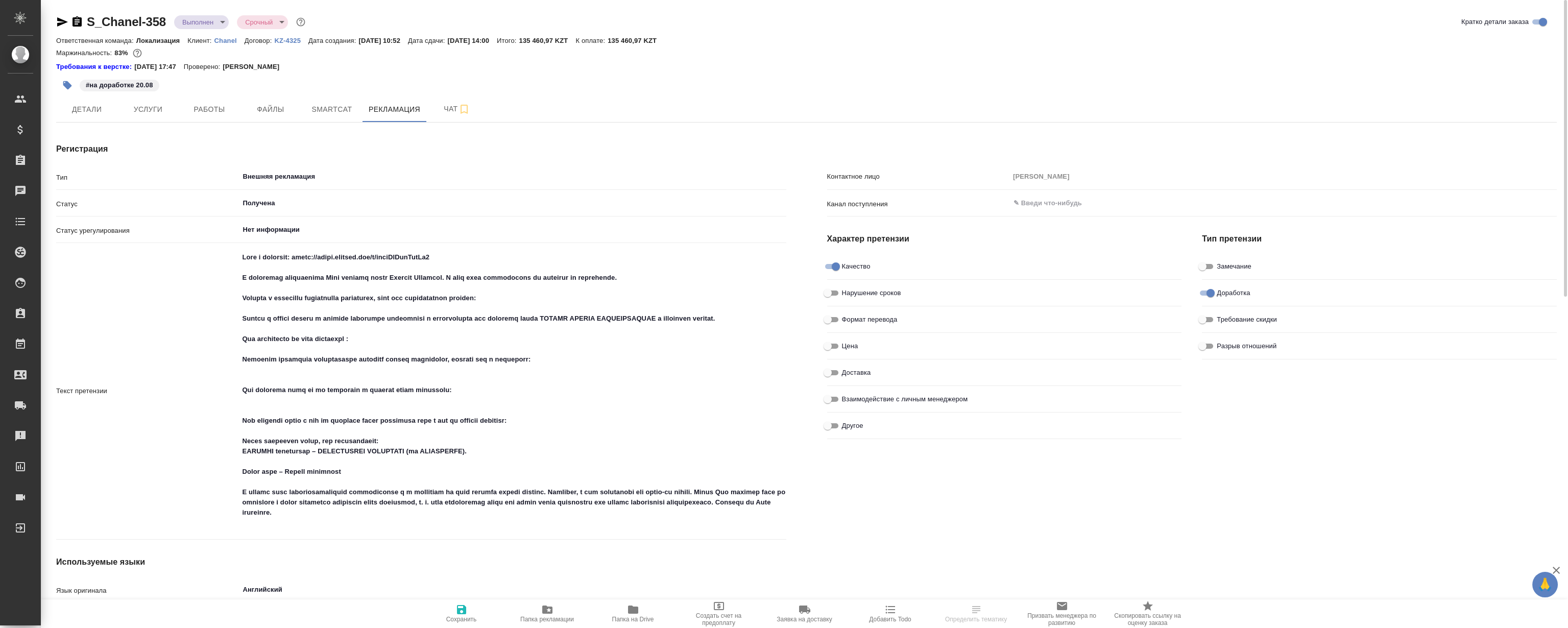
type textarea "x"
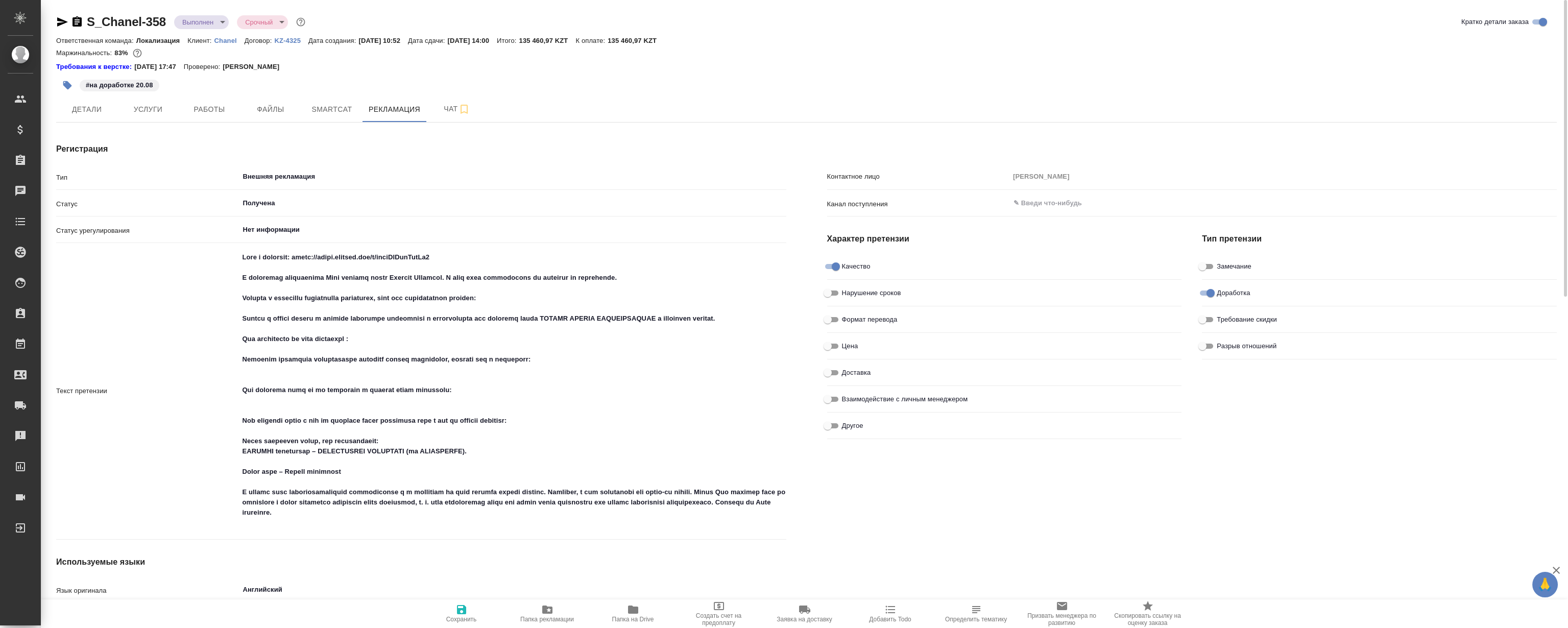
type textarea "x"
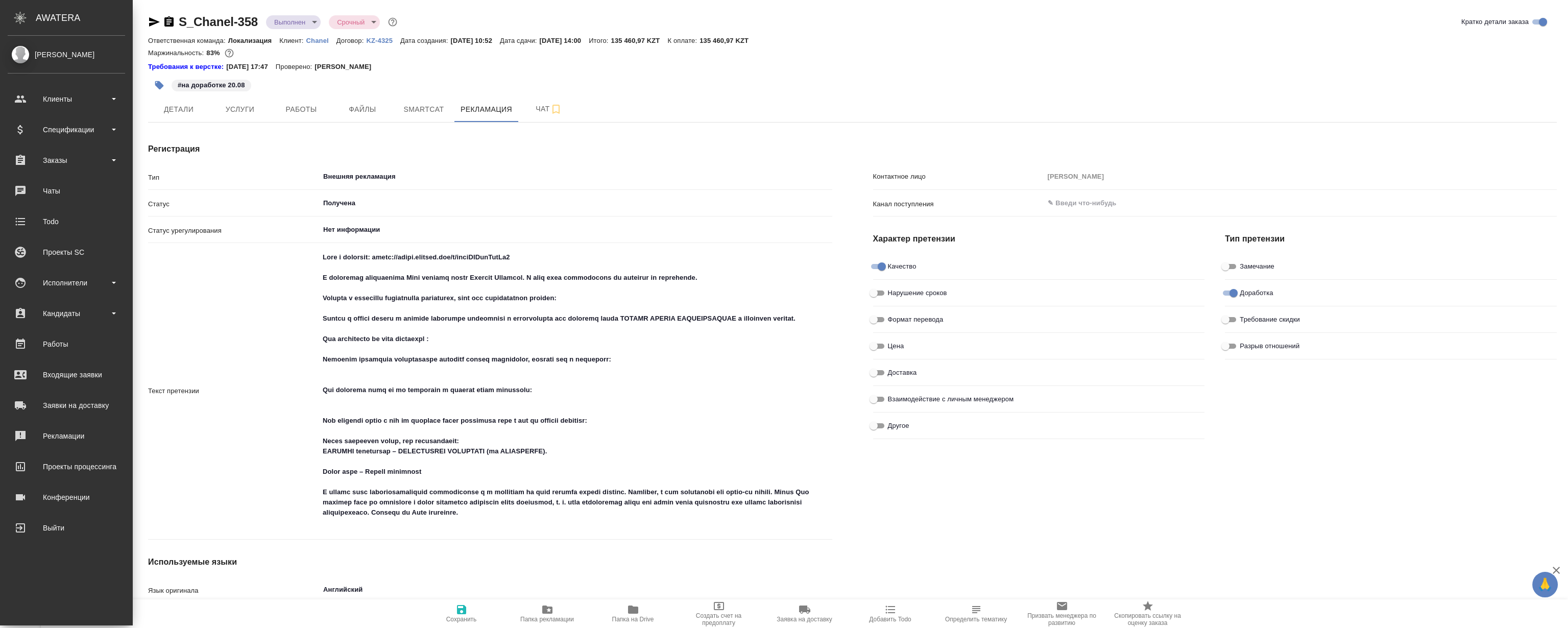
type textarea "x"
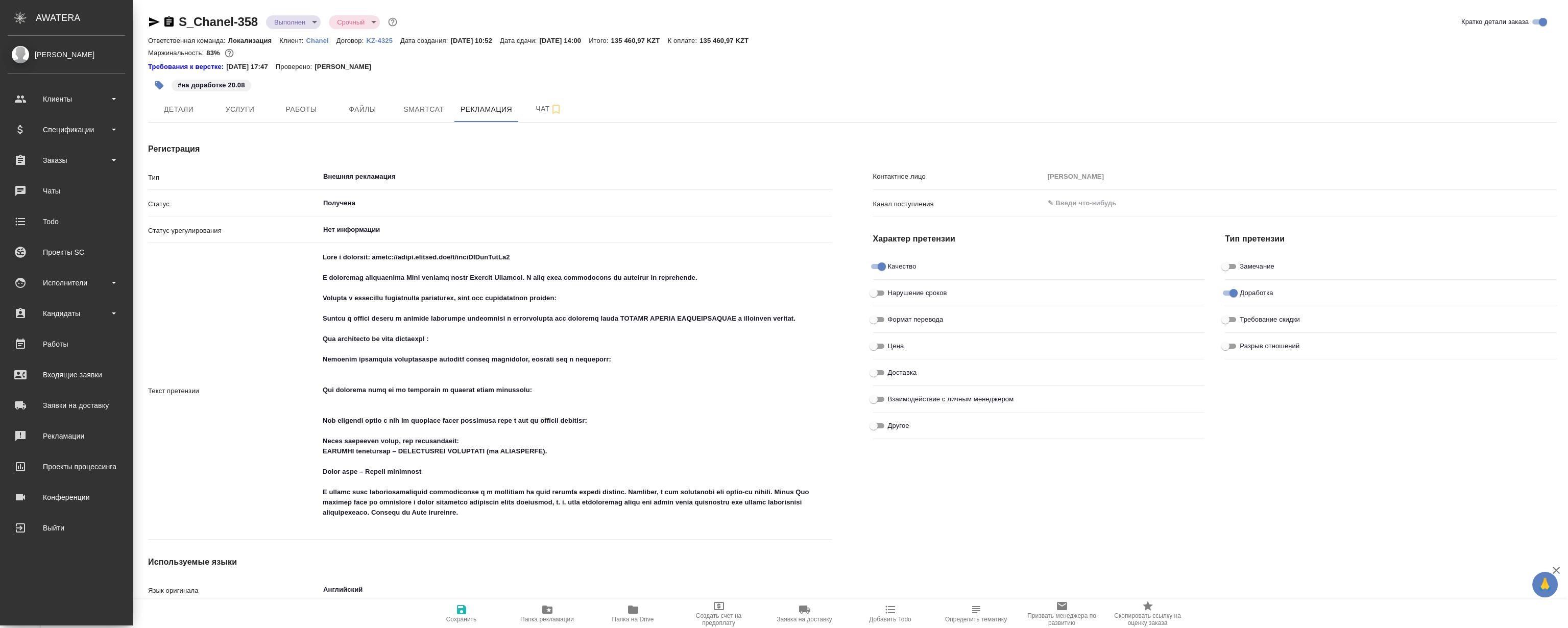
type textarea "x"
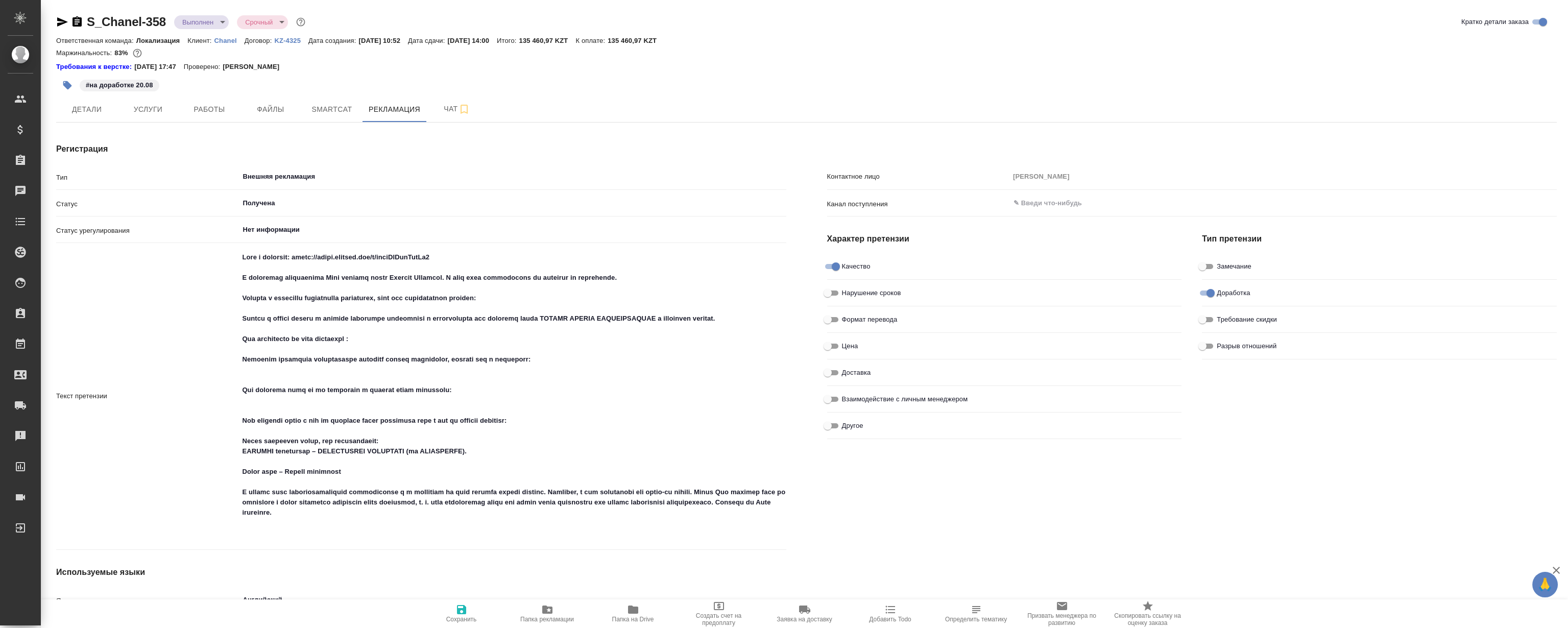
click at [65, 23] on icon "button" at bounding box center [62, 21] width 11 height 9
drag, startPoint x: 636, startPoint y: 38, endPoint x: 705, endPoint y: 37, distance: 69.0
click at [705, 37] on div "Ответственная команда: Локализация Клиент: Chanel Договор: KZ-4325 Дата создани…" at bounding box center [806, 40] width 1500 height 12
copy p "135 460,97 KZT"
click at [204, 103] on span "Работы" at bounding box center [209, 110] width 49 height 13
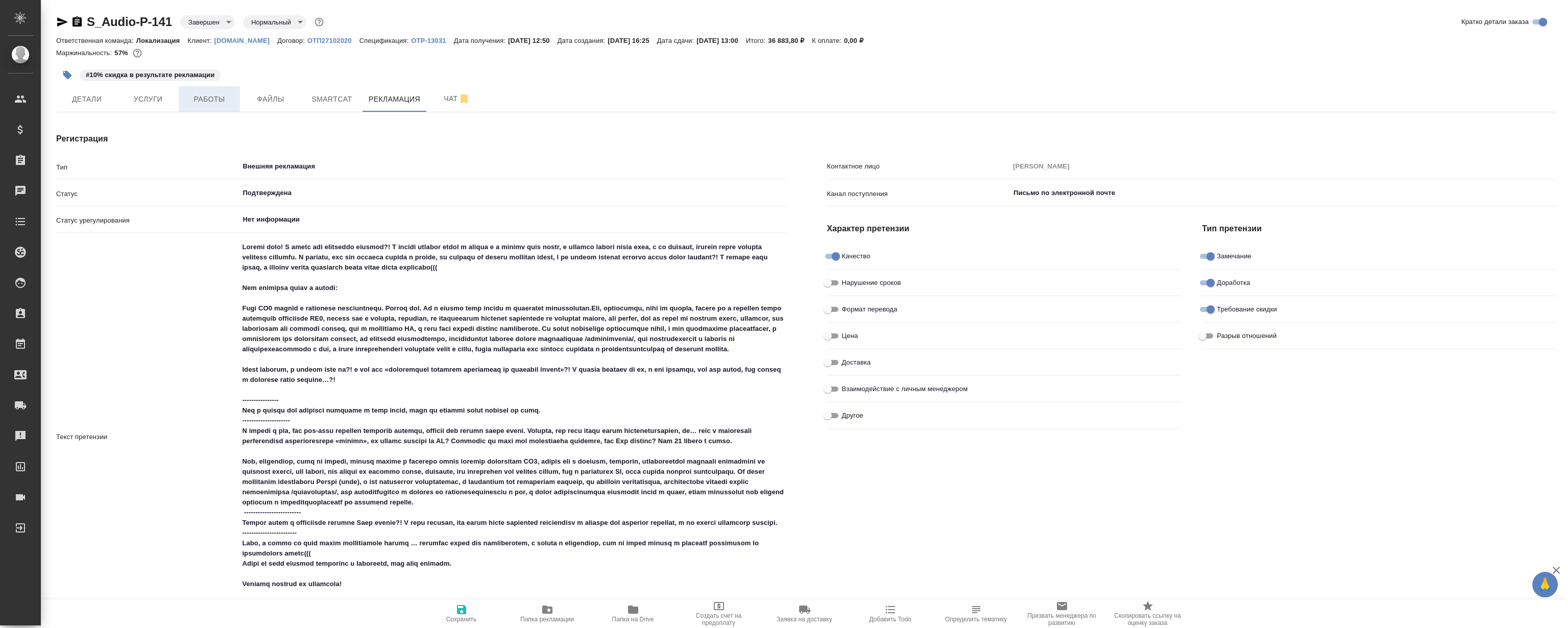
click at [204, 101] on span "Работы" at bounding box center [209, 100] width 49 height 13
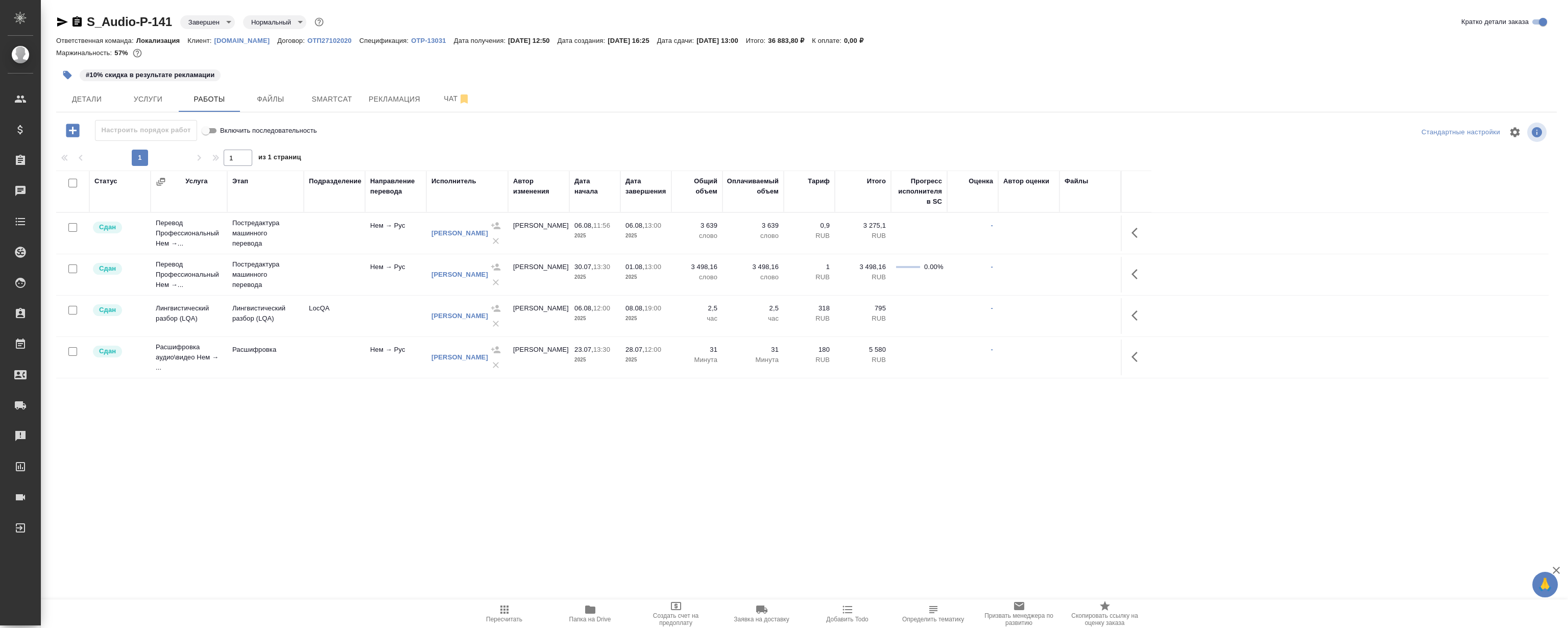
drag, startPoint x: 1005, startPoint y: 17, endPoint x: 997, endPoint y: 23, distance: 10.0
click at [1005, 17] on div "S_Audio-P-141 Завершен closed Нормальный normal Кратко детали заказа" at bounding box center [806, 21] width 1500 height 16
click at [449, 102] on span "Чат" at bounding box center [456, 99] width 49 height 13
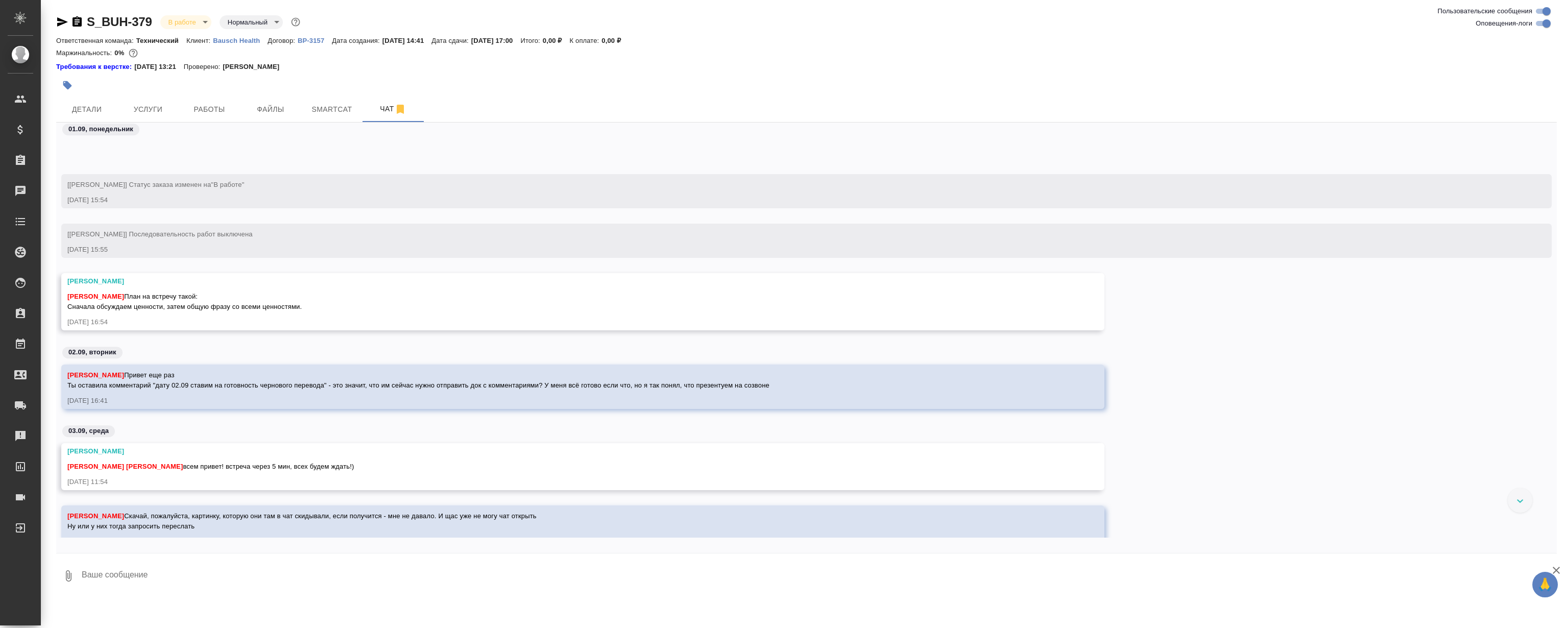
scroll to position [2628, 0]
